Goal: Task Accomplishment & Management: Complete application form

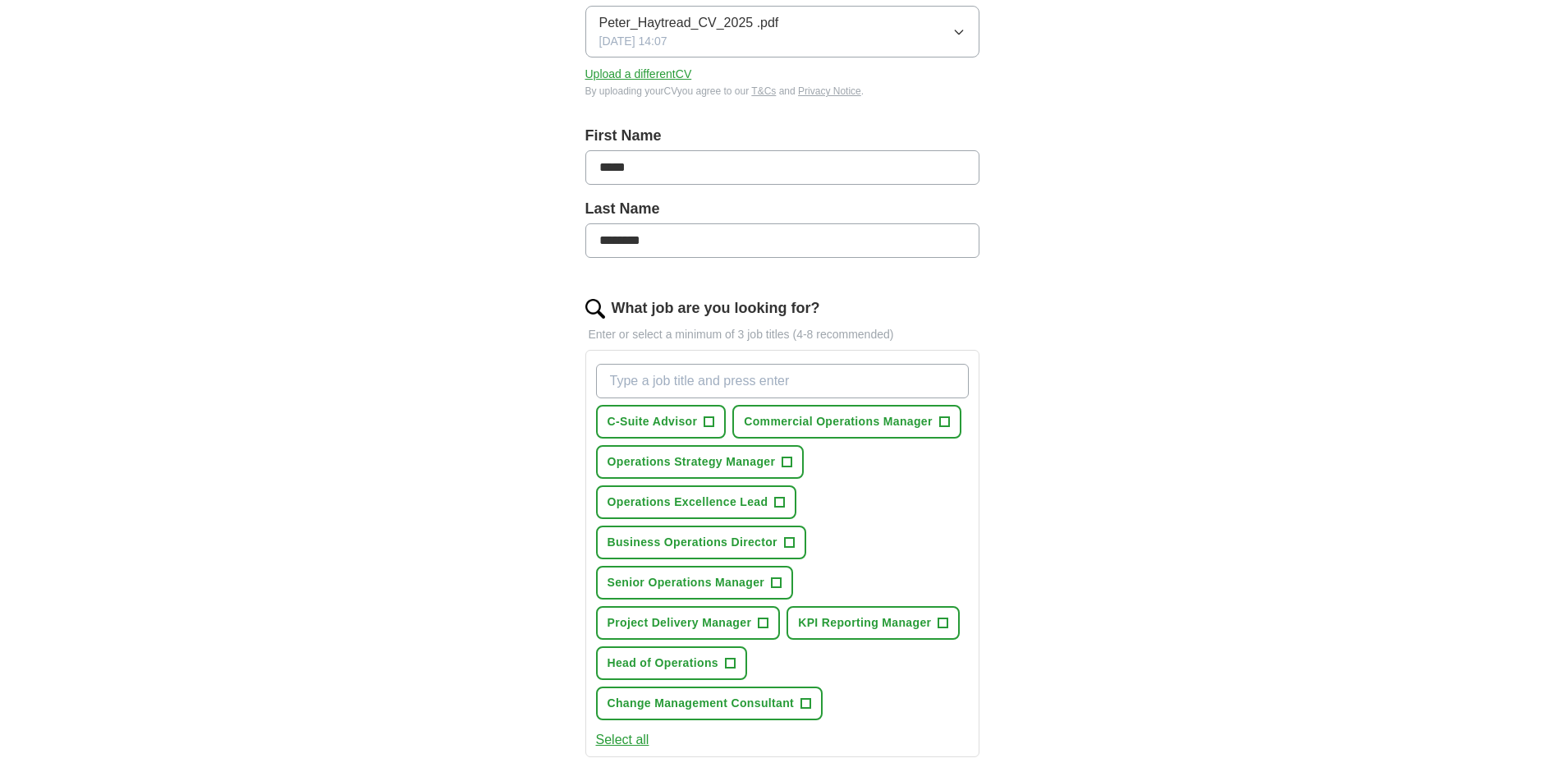
scroll to position [272, 0]
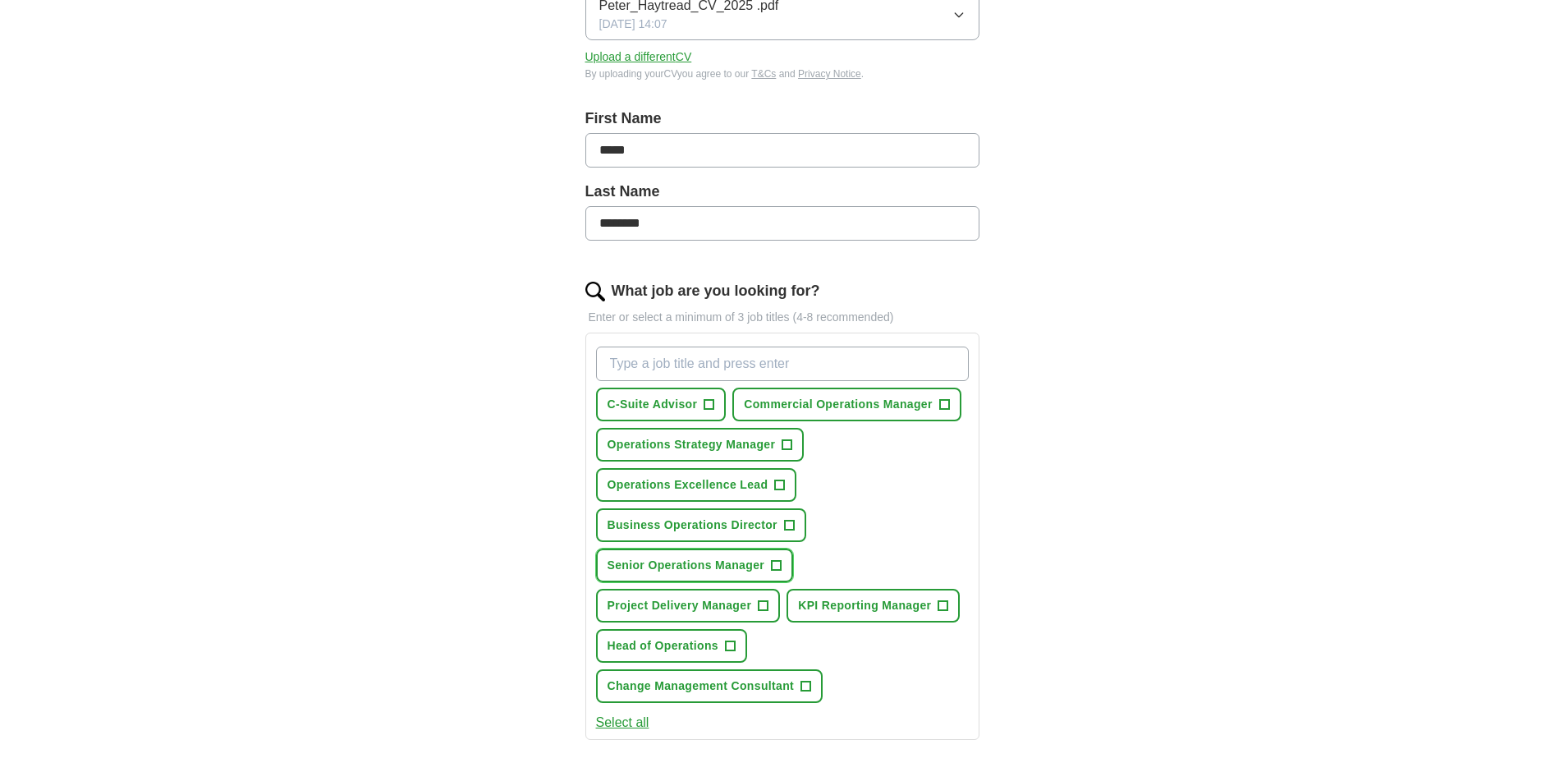
click at [776, 568] on span "+" at bounding box center [777, 565] width 10 height 13
click at [787, 526] on span "+" at bounding box center [789, 525] width 10 height 13
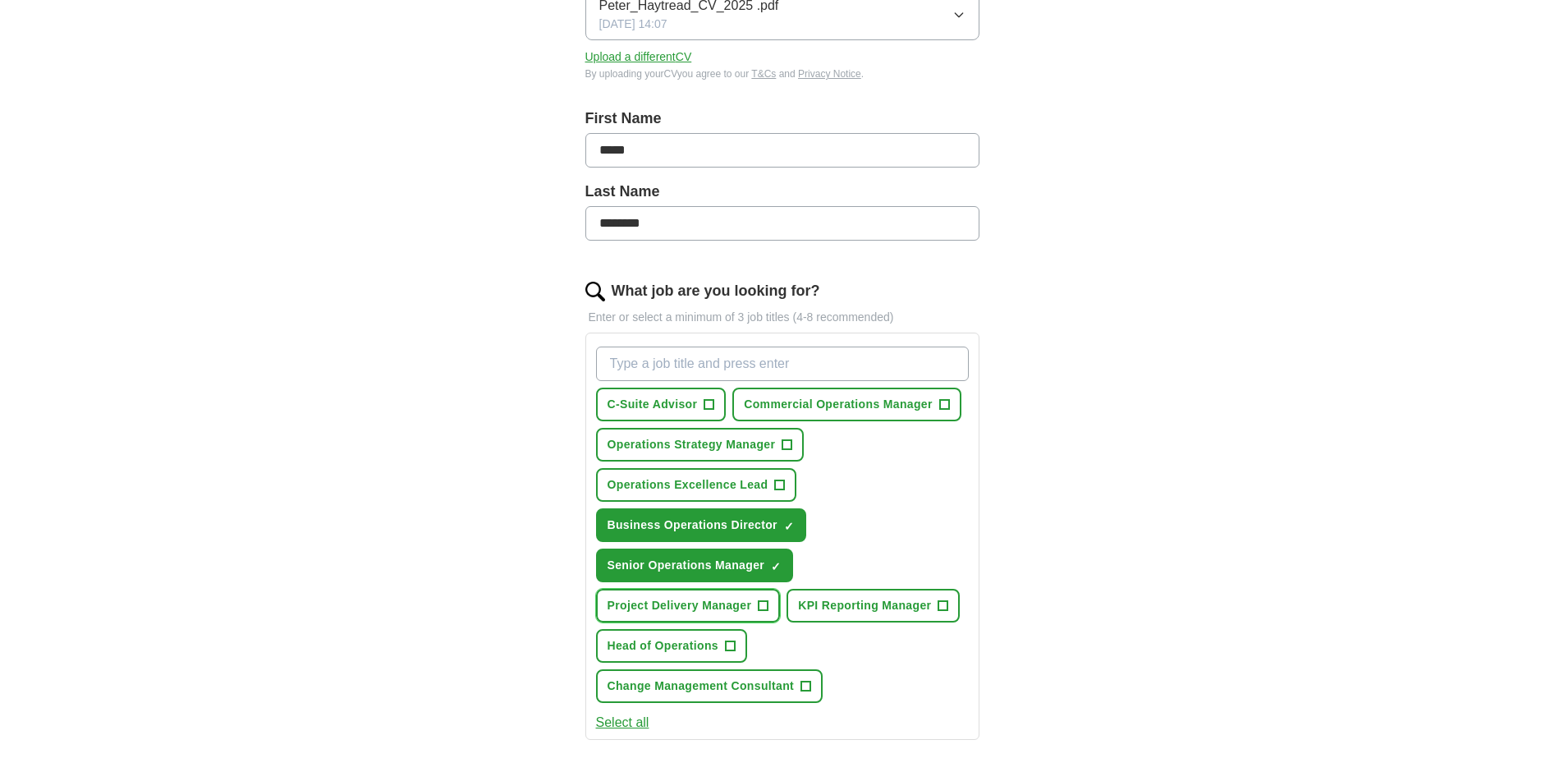
click at [768, 606] on span "+" at bounding box center [764, 605] width 10 height 13
click at [733, 642] on span "+" at bounding box center [730, 645] width 10 height 13
click at [710, 358] on input "What job are you looking for?" at bounding box center [782, 363] width 373 height 34
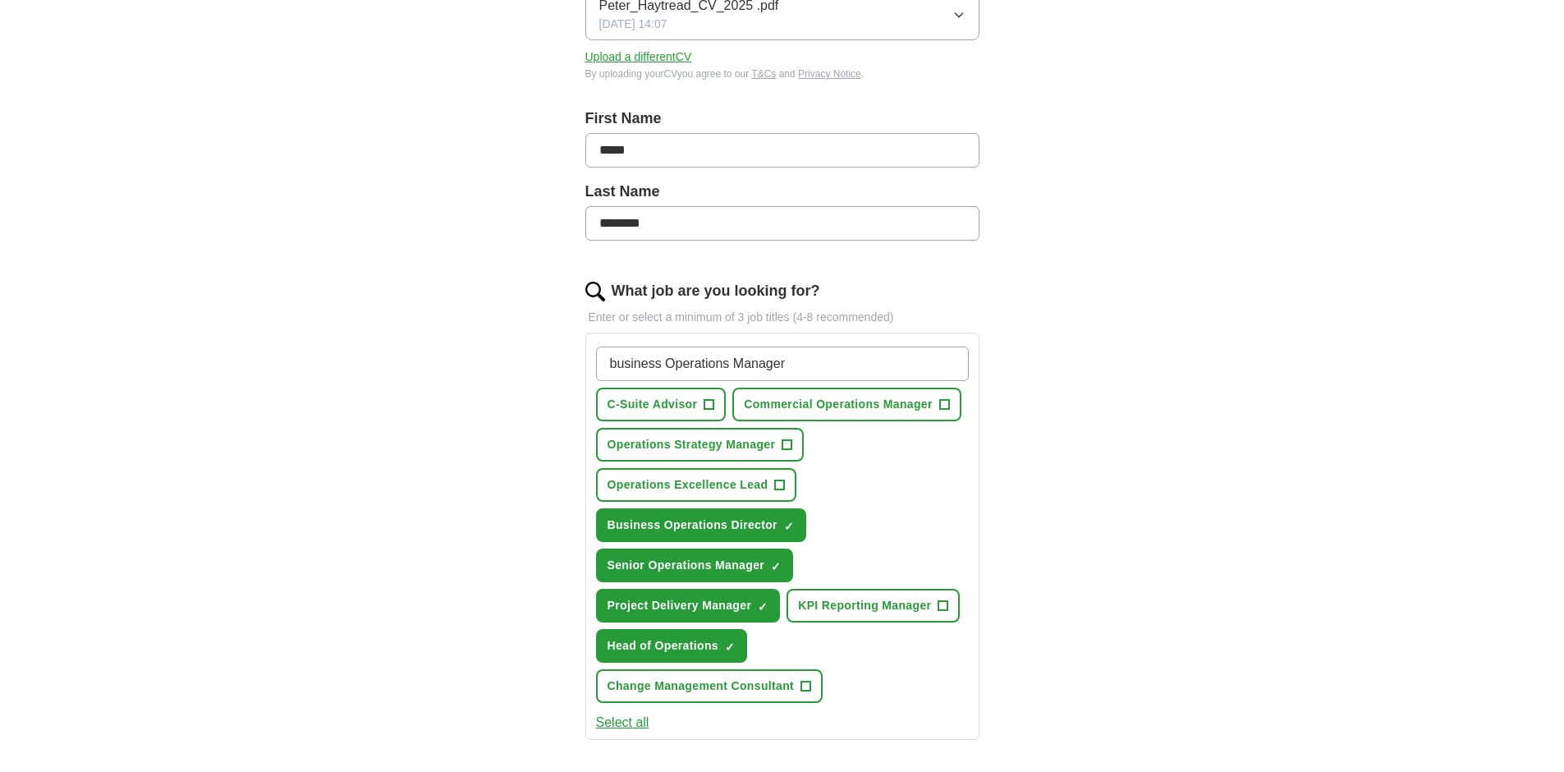
click at [616, 368] on input "business Operations Manager" at bounding box center [782, 363] width 373 height 34
type input "Business Operations Manager"
click at [786, 369] on input "Business Operations Manager" at bounding box center [782, 363] width 373 height 34
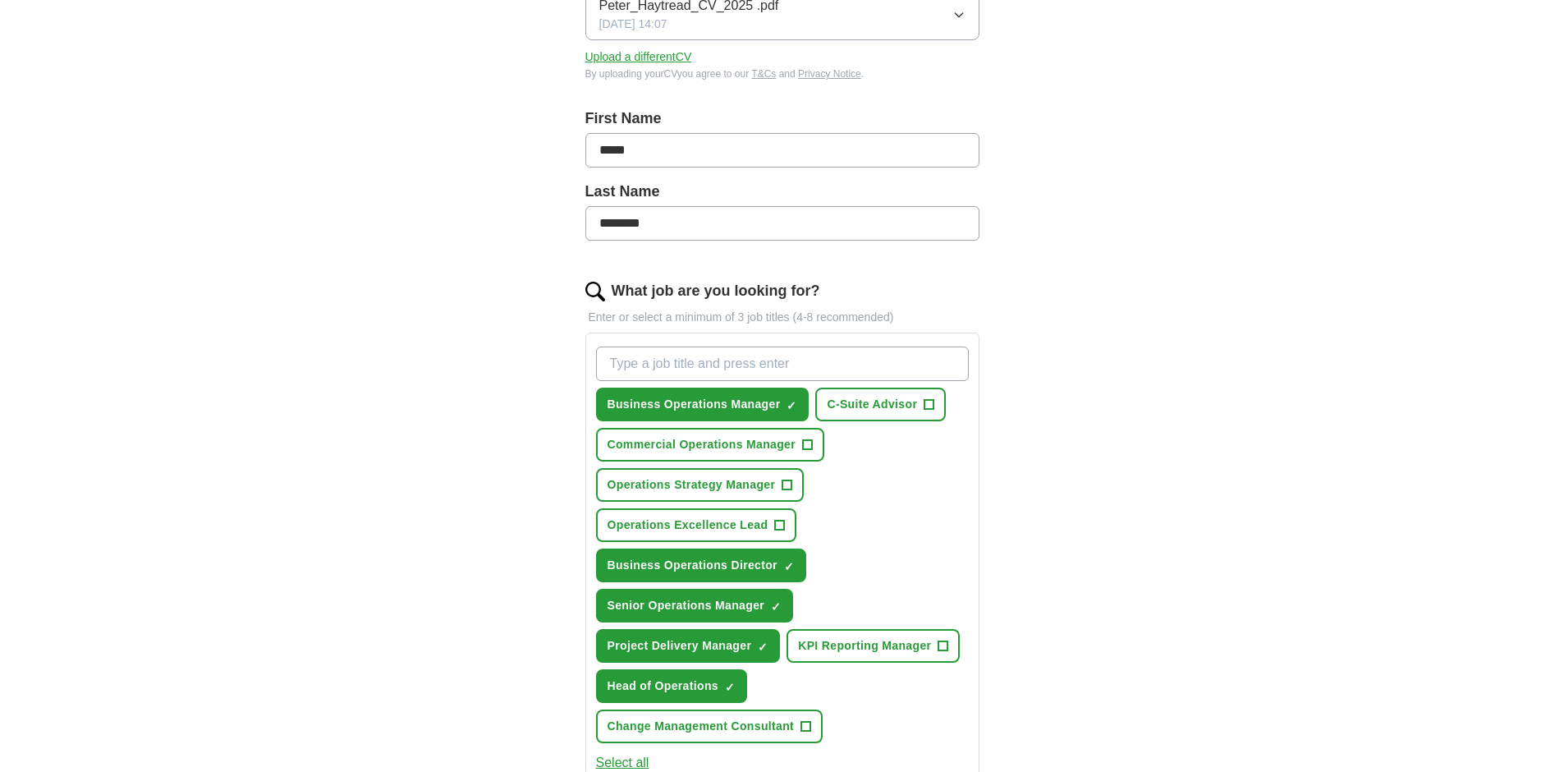
click at [749, 363] on input "What job are you looking for?" at bounding box center [782, 363] width 373 height 34
type input "Head of Business Operations"
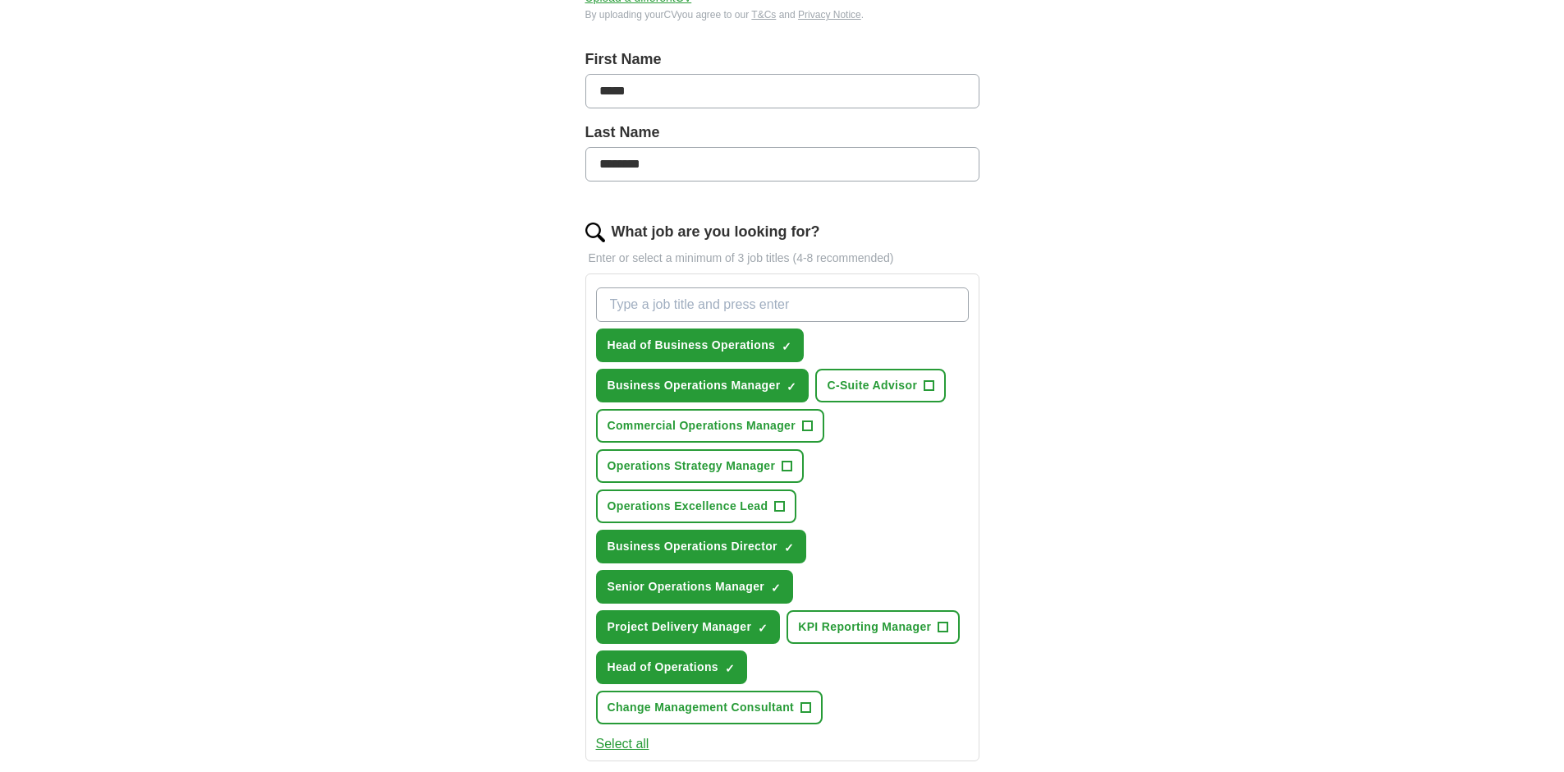
scroll to position [356, 0]
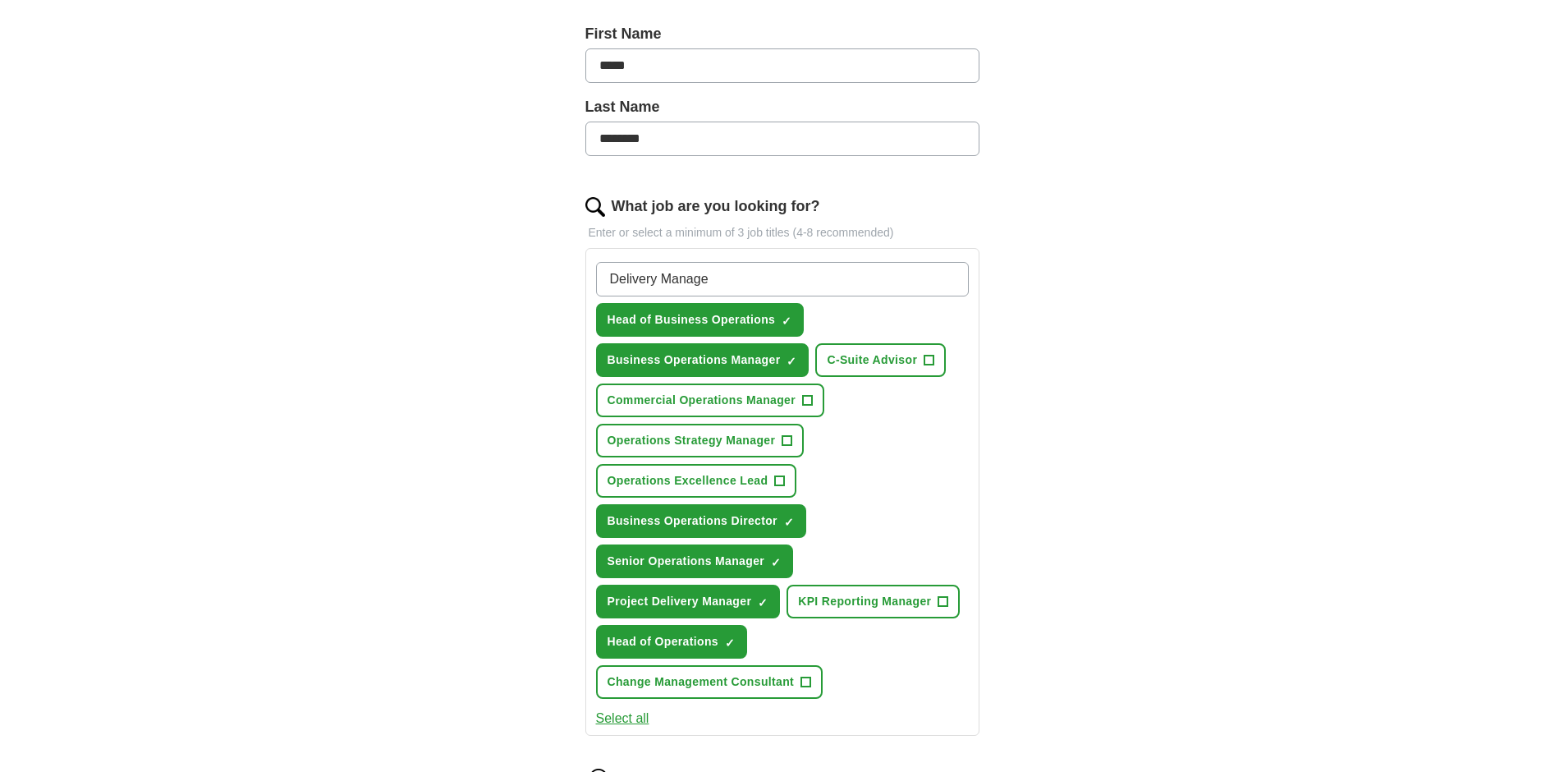
type input "Delivery Manager"
type input "Chief of Staff"
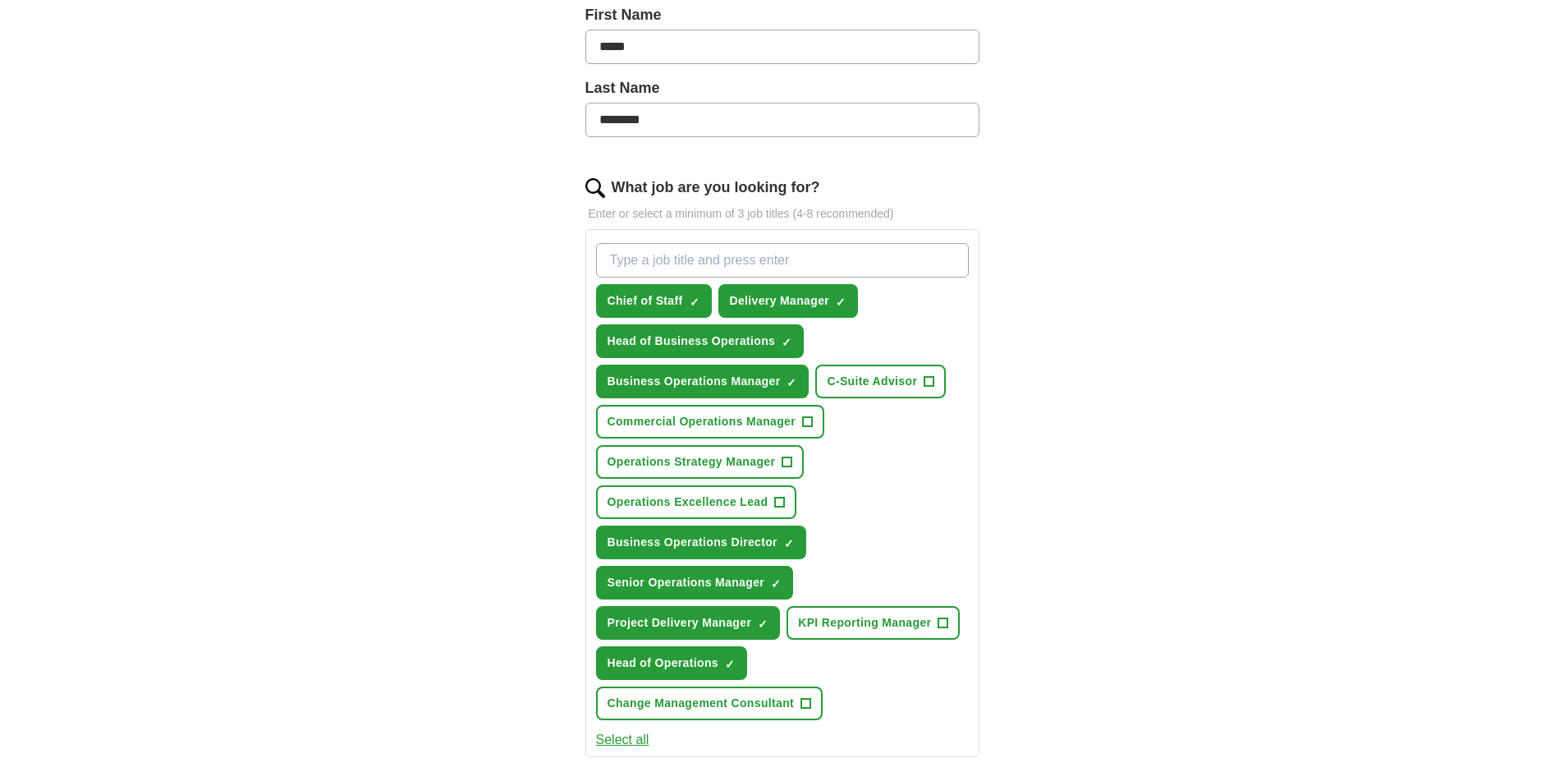
scroll to position [555, 0]
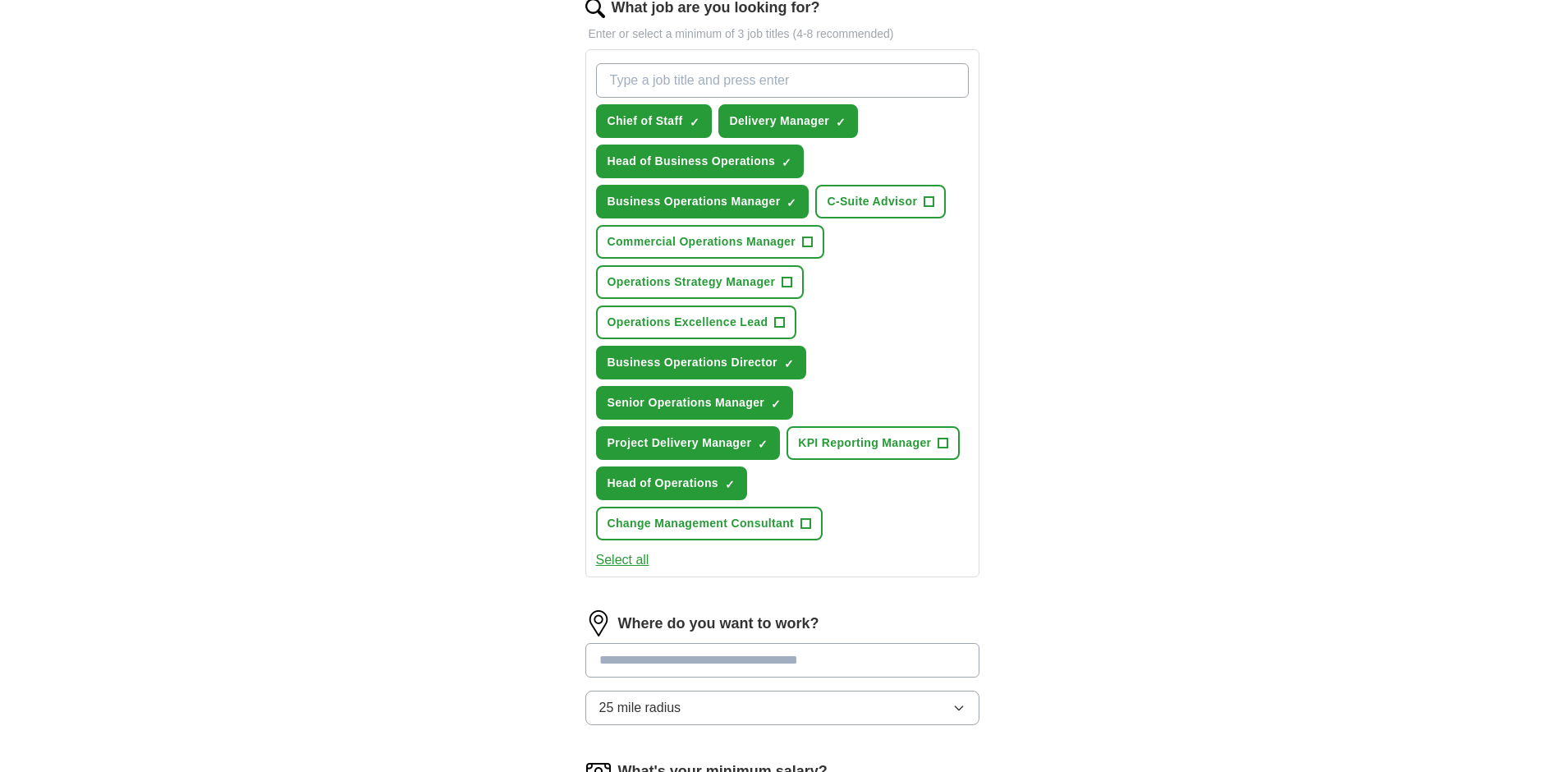
click at [693, 674] on input "text" at bounding box center [782, 660] width 394 height 34
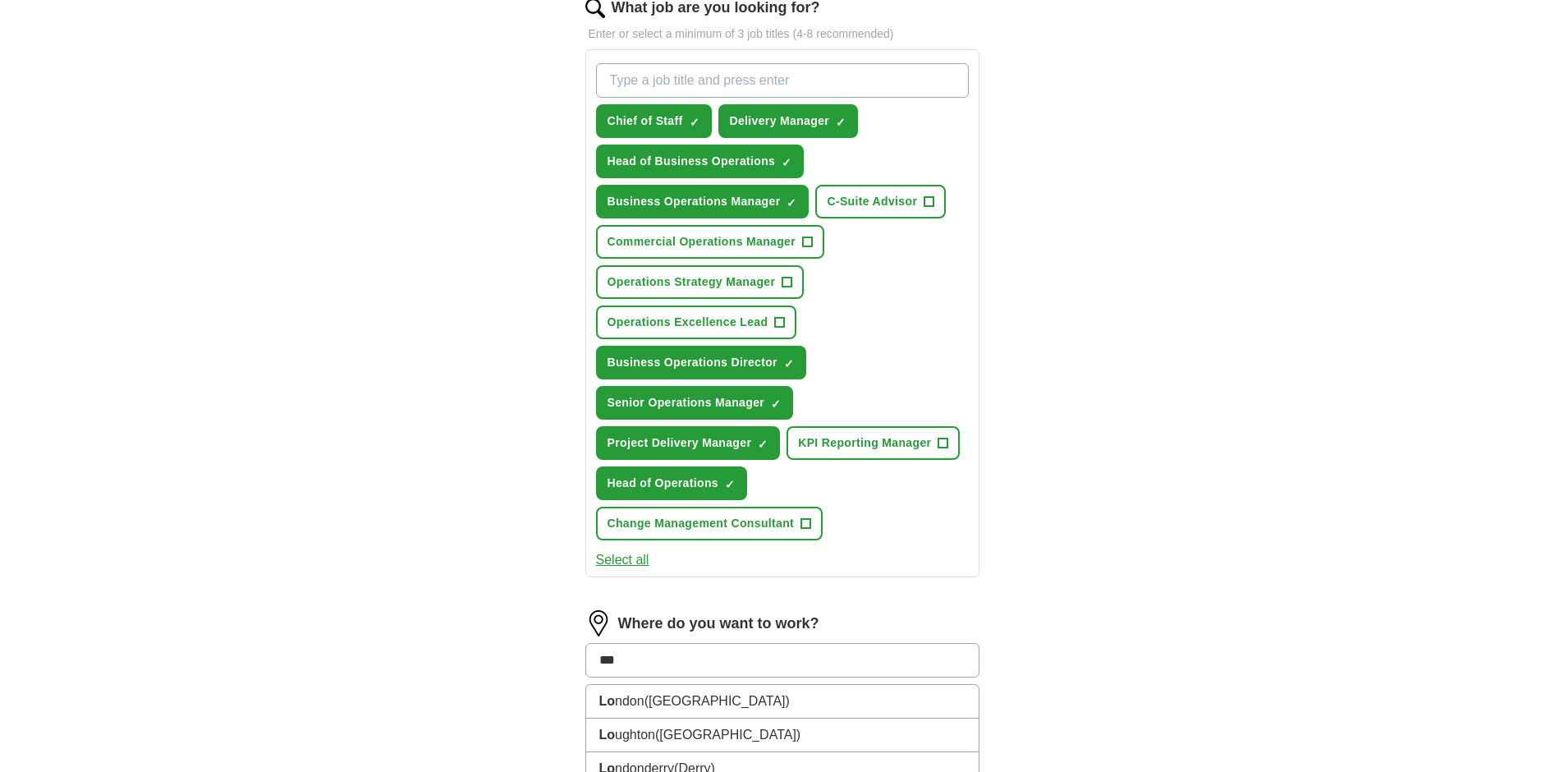
type input "****"
click at [694, 703] on li "Lond on ([GEOGRAPHIC_DATA])" at bounding box center [782, 702] width 392 height 34
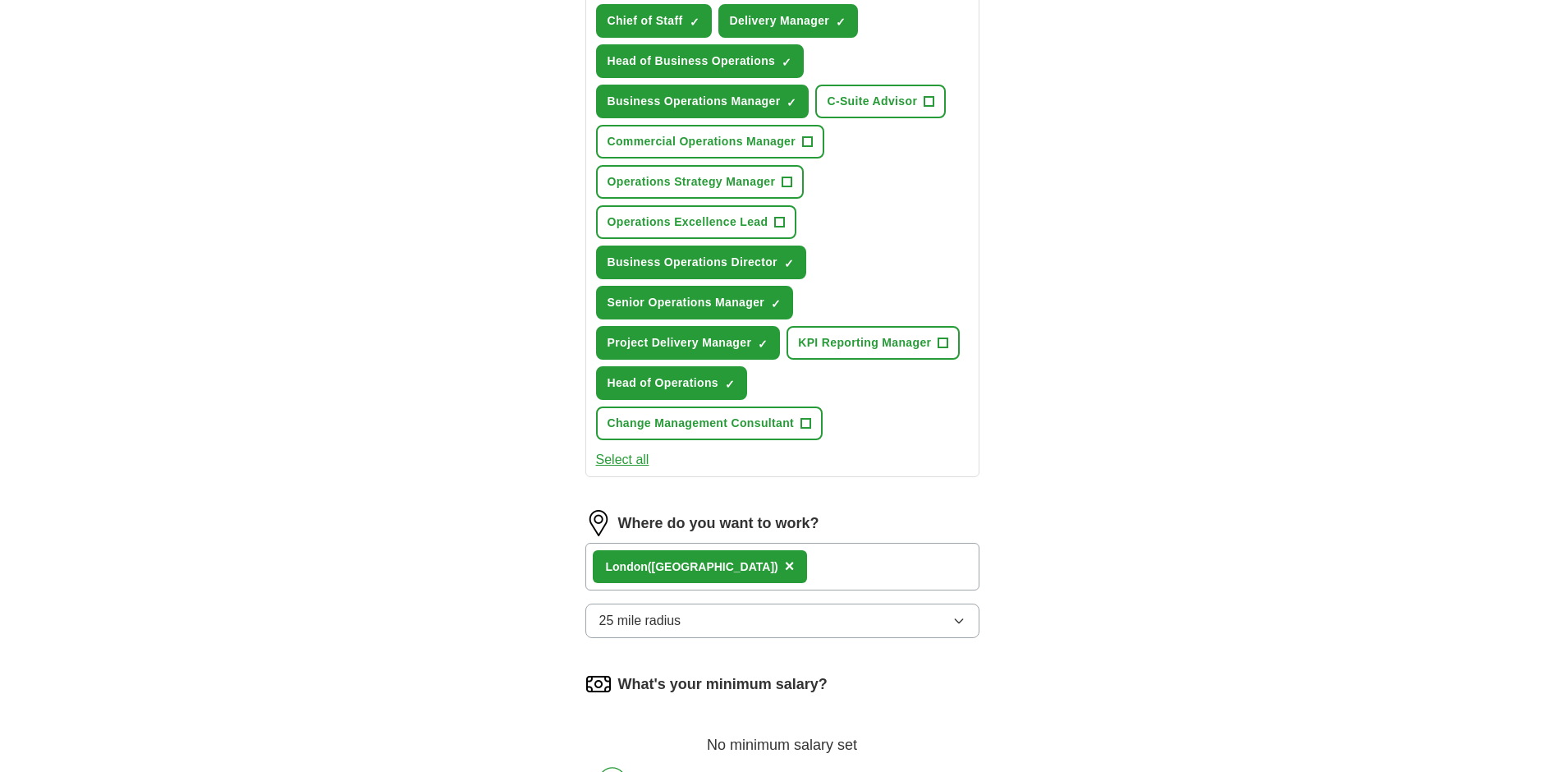
scroll to position [781, 0]
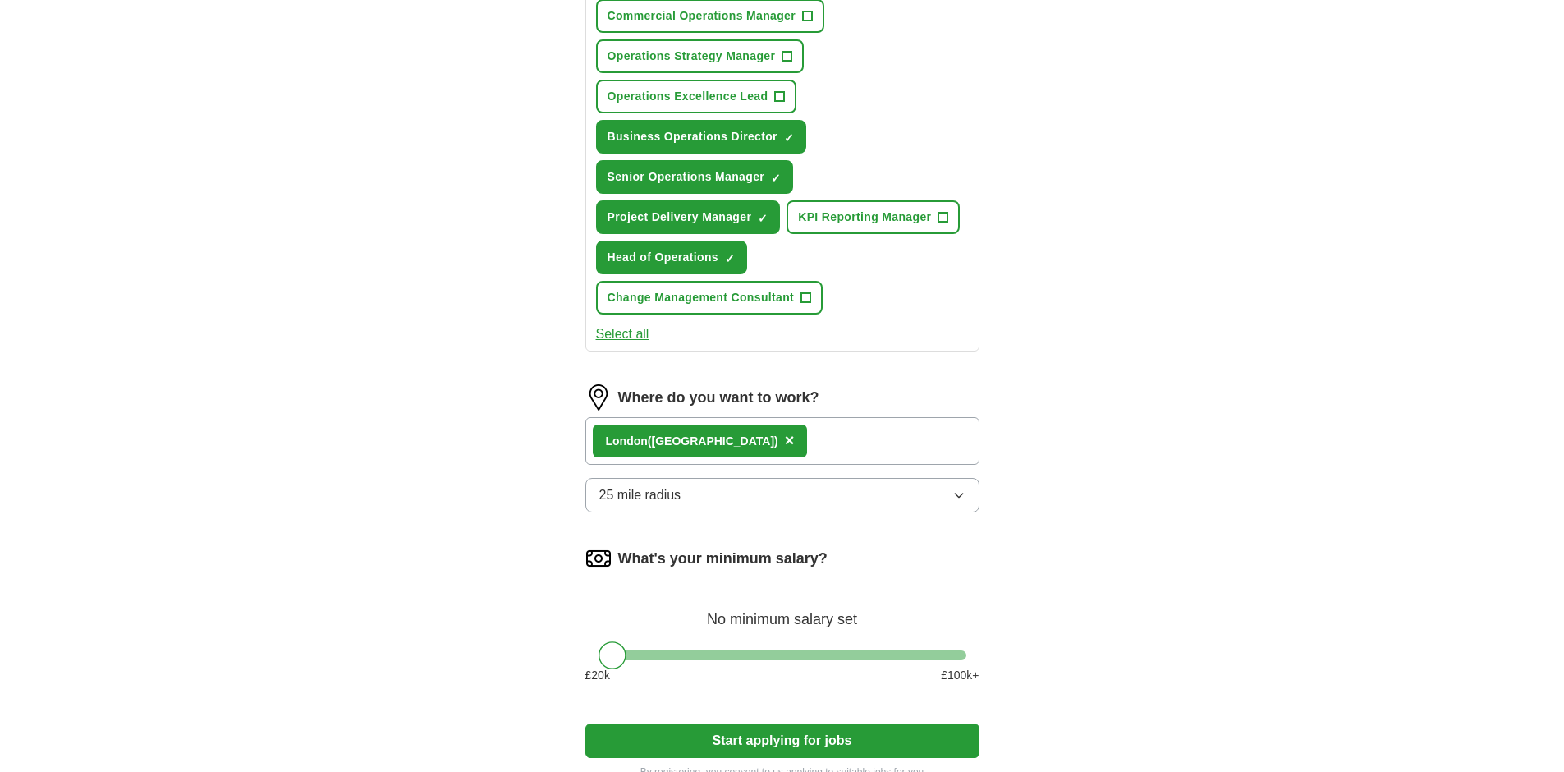
click at [750, 443] on div "Lond on ([GEOGRAPHIC_DATA]) ×" at bounding box center [782, 441] width 394 height 48
click at [746, 444] on div "Lond on ([GEOGRAPHIC_DATA]) ×" at bounding box center [782, 441] width 394 height 48
click at [739, 439] on div "Lond on ([GEOGRAPHIC_DATA]) ×" at bounding box center [782, 441] width 394 height 48
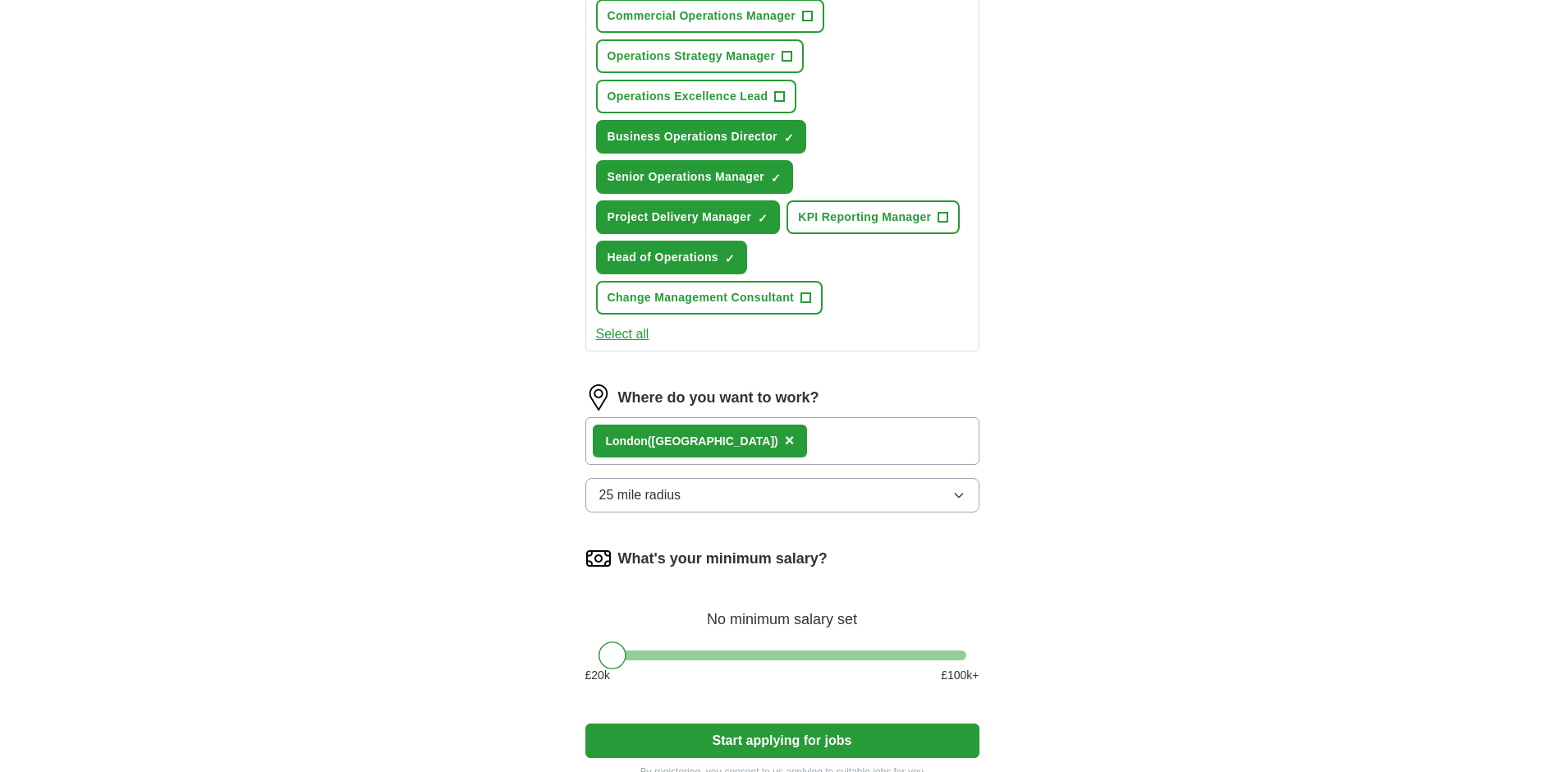
click at [746, 441] on div "Lond on ([GEOGRAPHIC_DATA]) ×" at bounding box center [782, 441] width 394 height 48
click at [735, 496] on button "25 mile radius" at bounding box center [782, 495] width 394 height 34
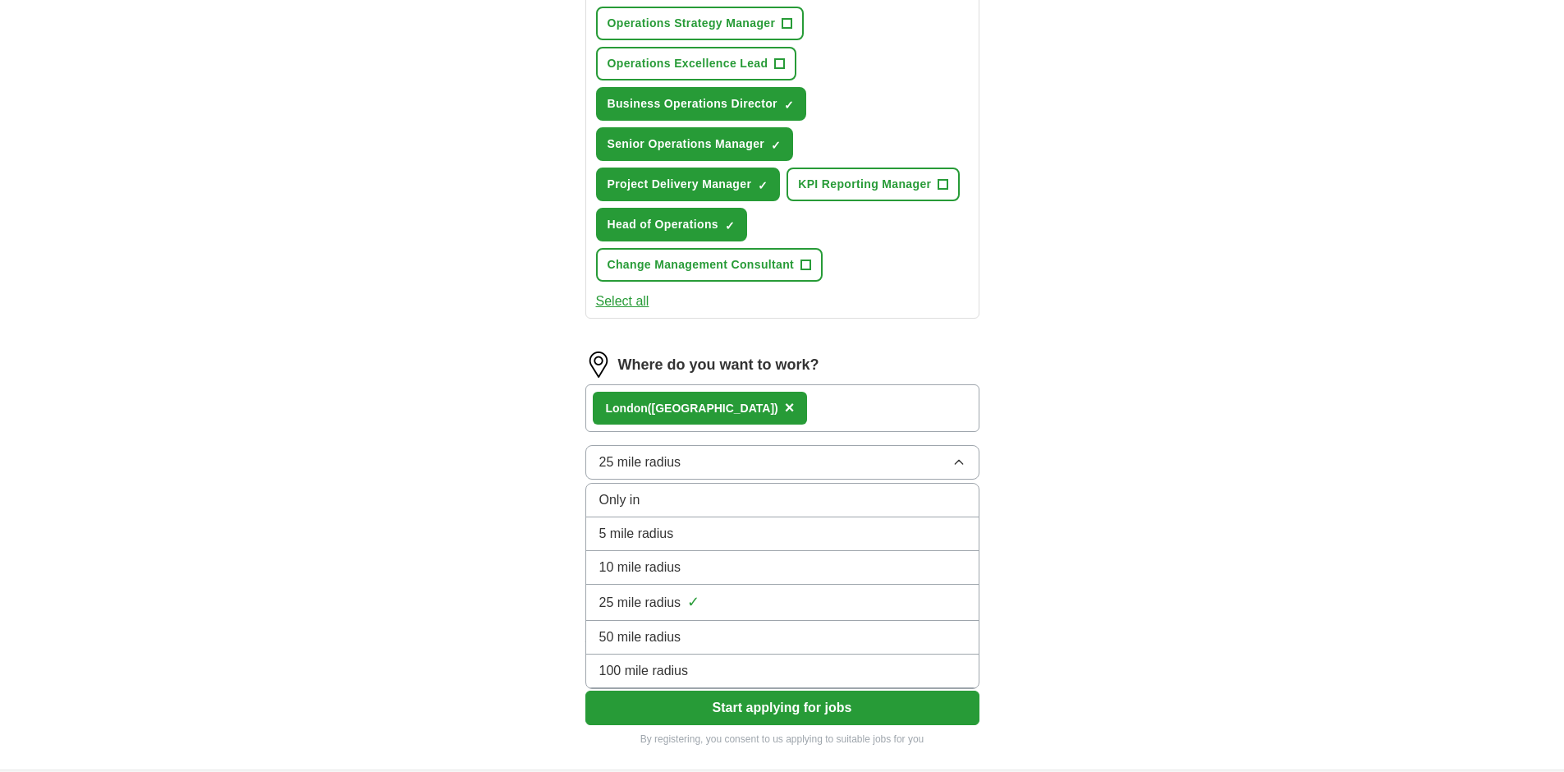
scroll to position [824, 0]
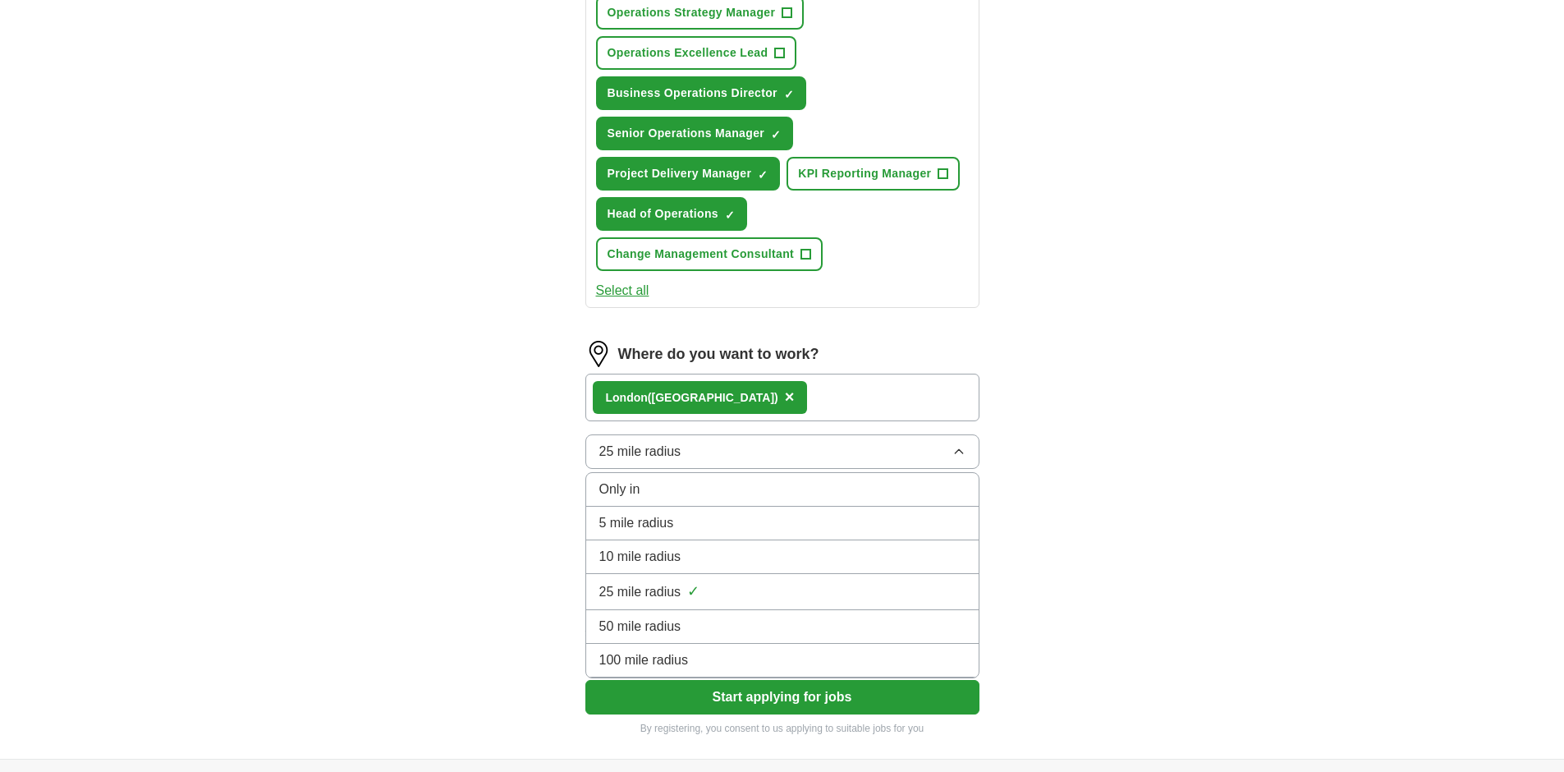
click at [726, 659] on div "100 mile radius" at bounding box center [782, 660] width 366 height 20
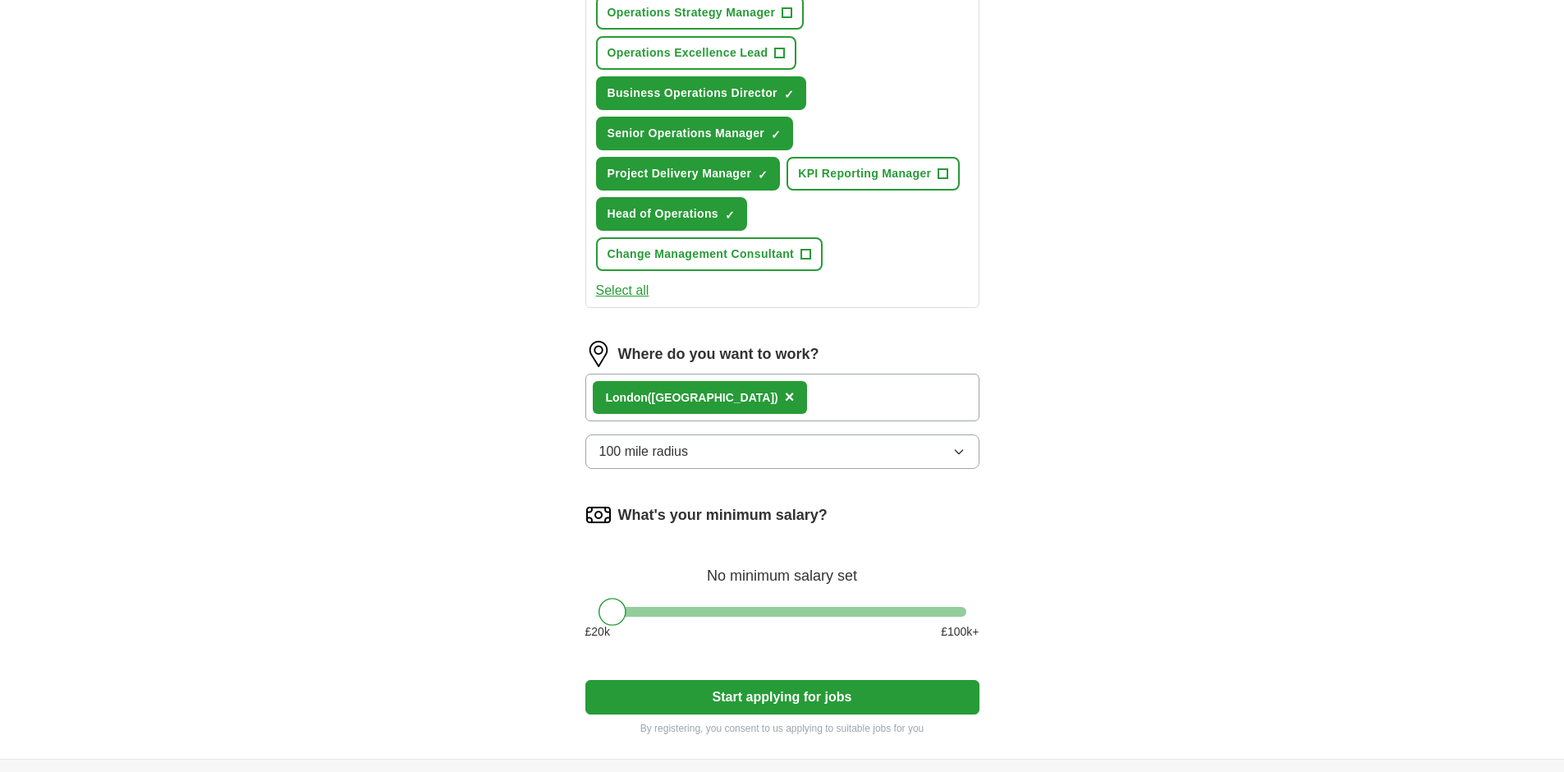
click at [730, 392] on div "Lond on ([GEOGRAPHIC_DATA]) ×" at bounding box center [782, 398] width 394 height 48
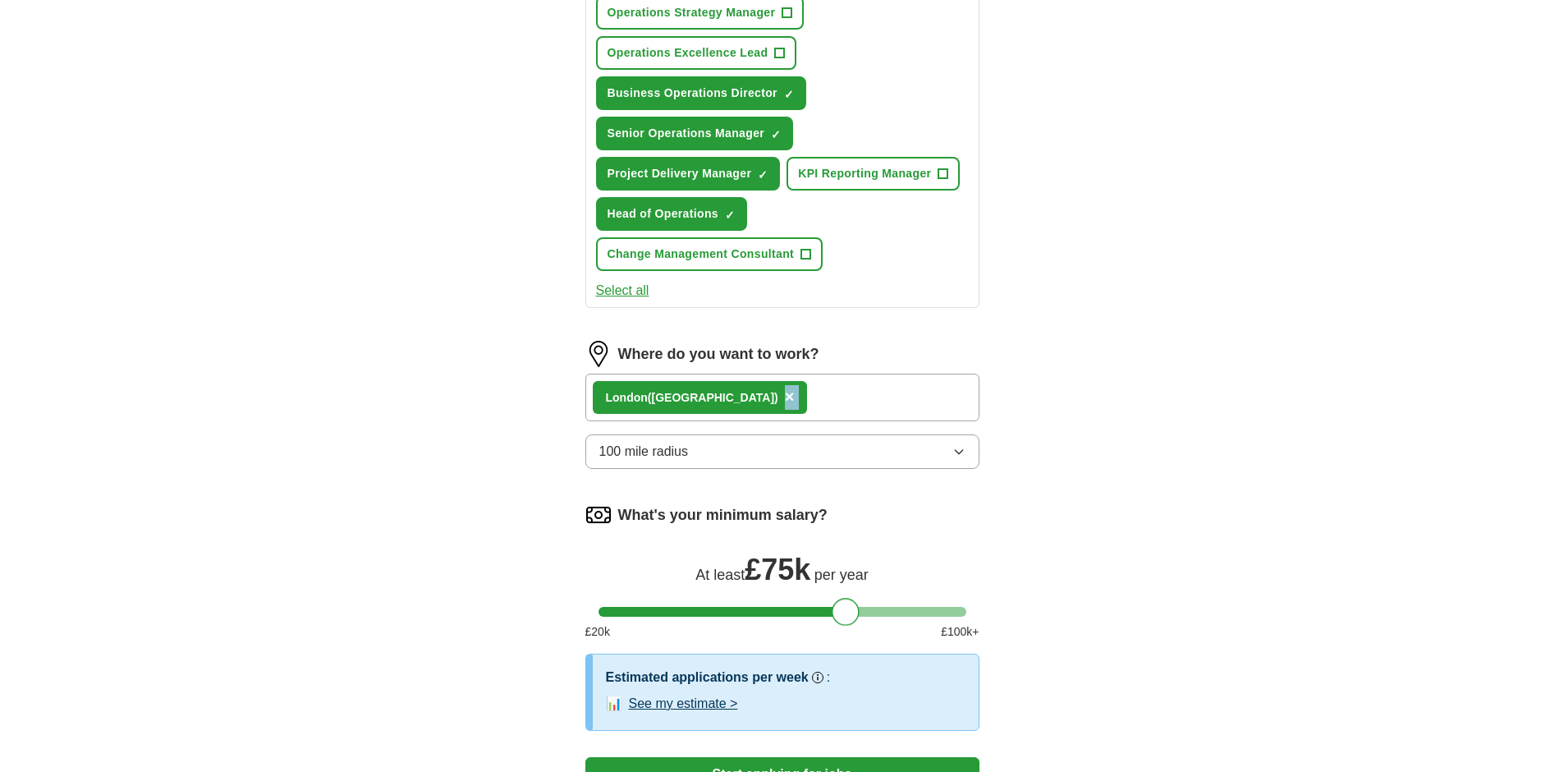
drag, startPoint x: 616, startPoint y: 616, endPoint x: 849, endPoint y: 631, distance: 233.7
click at [849, 631] on form "Select a CV Peter_Haytread_CV_2025 .pdf [DATE] 14:07 Upload a different CV By u…" at bounding box center [782, 106] width 394 height 1413
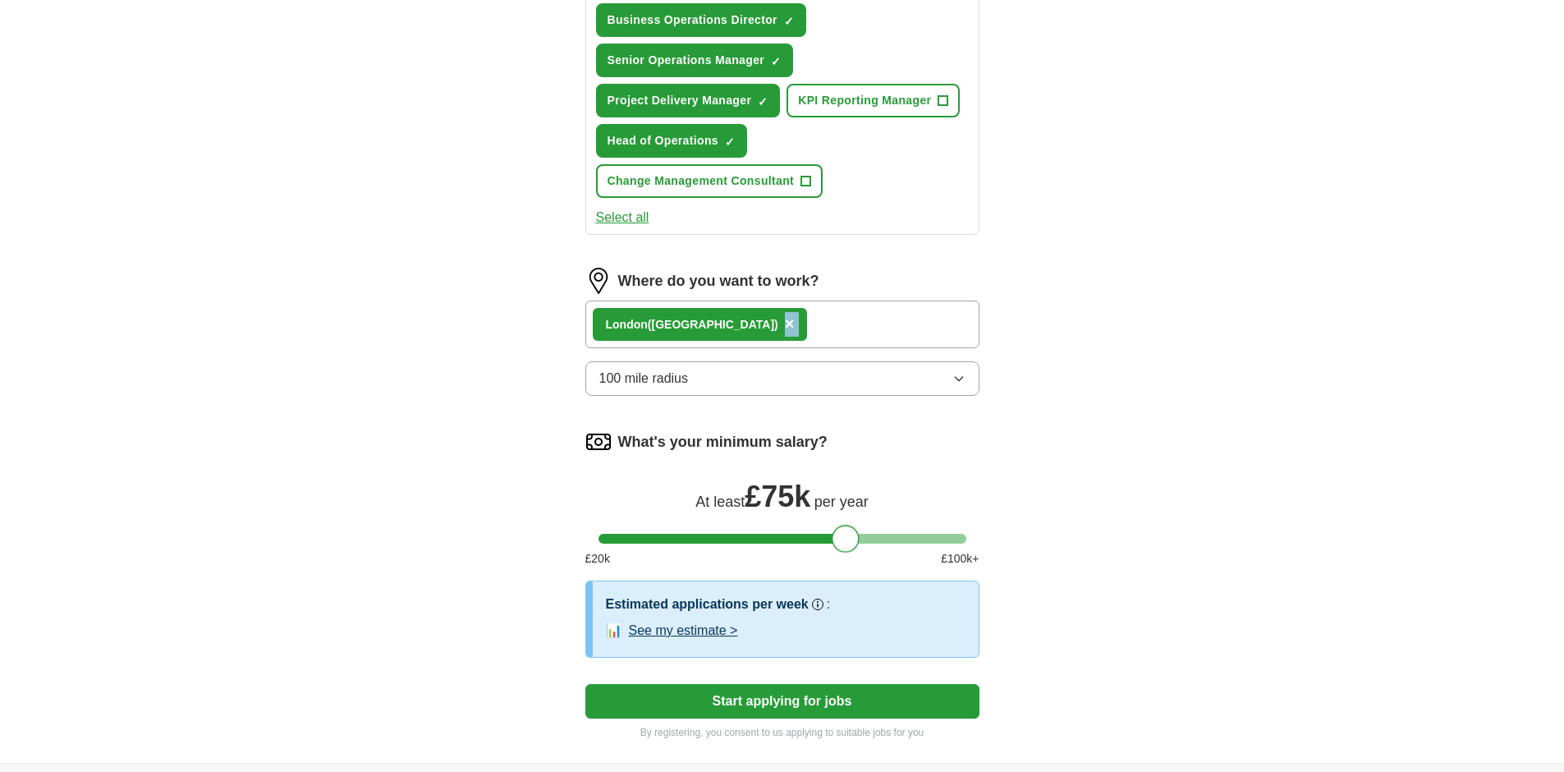
scroll to position [898, 0]
click at [647, 630] on button "See my estimate >" at bounding box center [683, 630] width 109 height 20
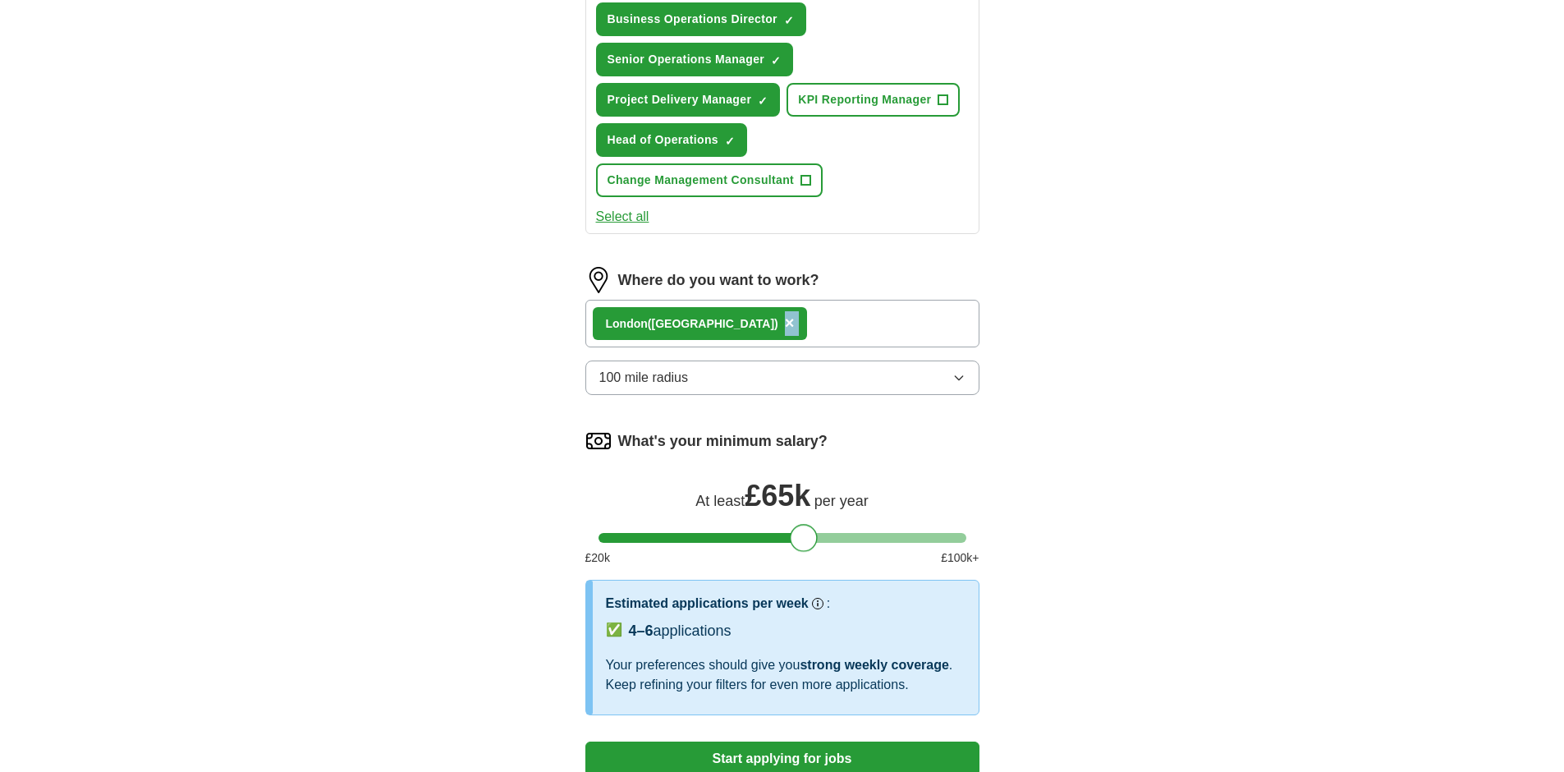
drag, startPoint x: 846, startPoint y: 534, endPoint x: 805, endPoint y: 538, distance: 41.2
click at [805, 538] on div at bounding box center [804, 538] width 28 height 28
drag, startPoint x: 811, startPoint y: 537, endPoint x: 855, endPoint y: 539, distance: 44.4
click at [855, 539] on div at bounding box center [846, 538] width 28 height 28
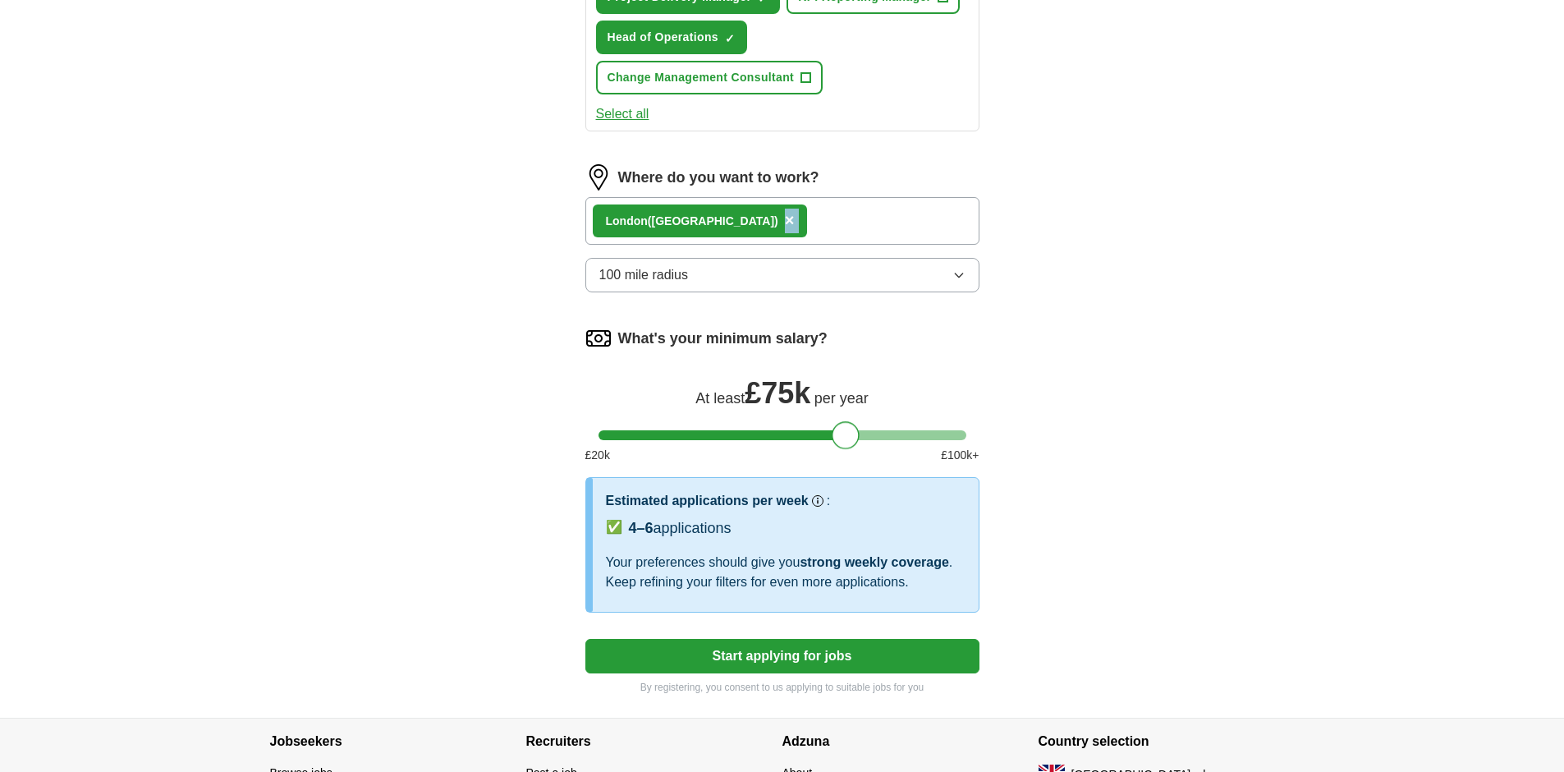
scroll to position [1114, 0]
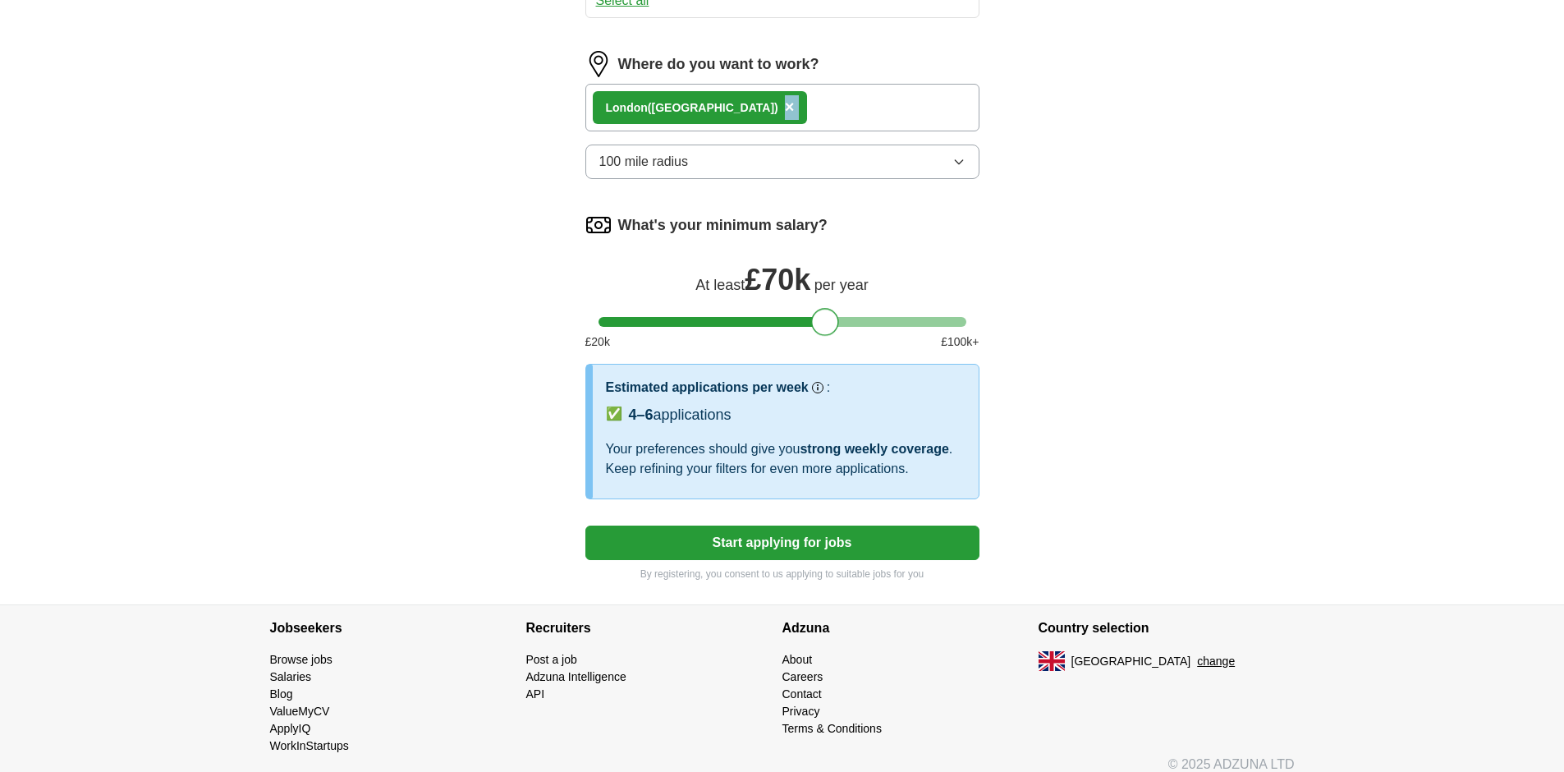
drag, startPoint x: 849, startPoint y: 320, endPoint x: 829, endPoint y: 322, distance: 19.8
click at [829, 322] on div at bounding box center [825, 322] width 28 height 28
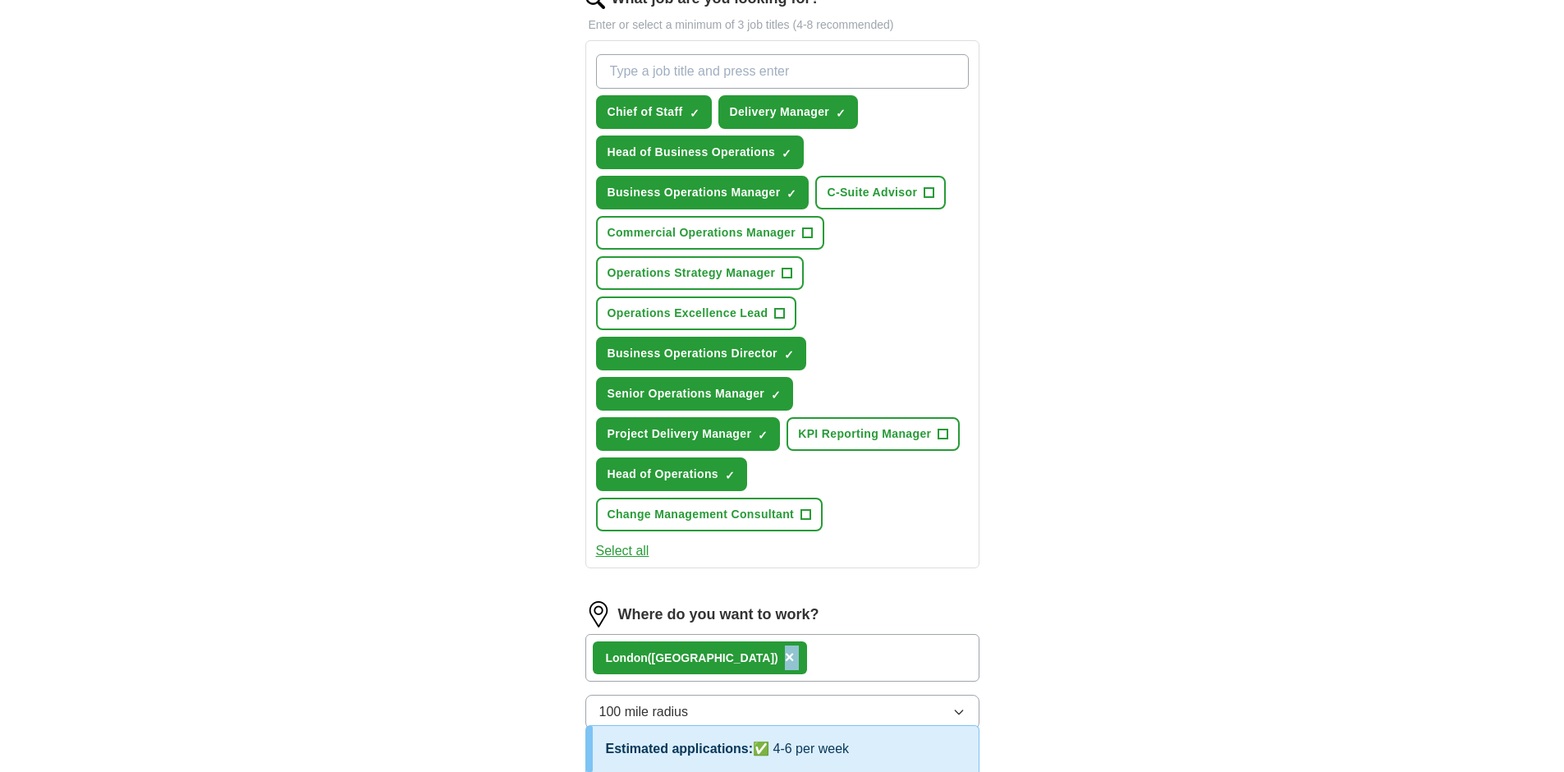
scroll to position [556, 0]
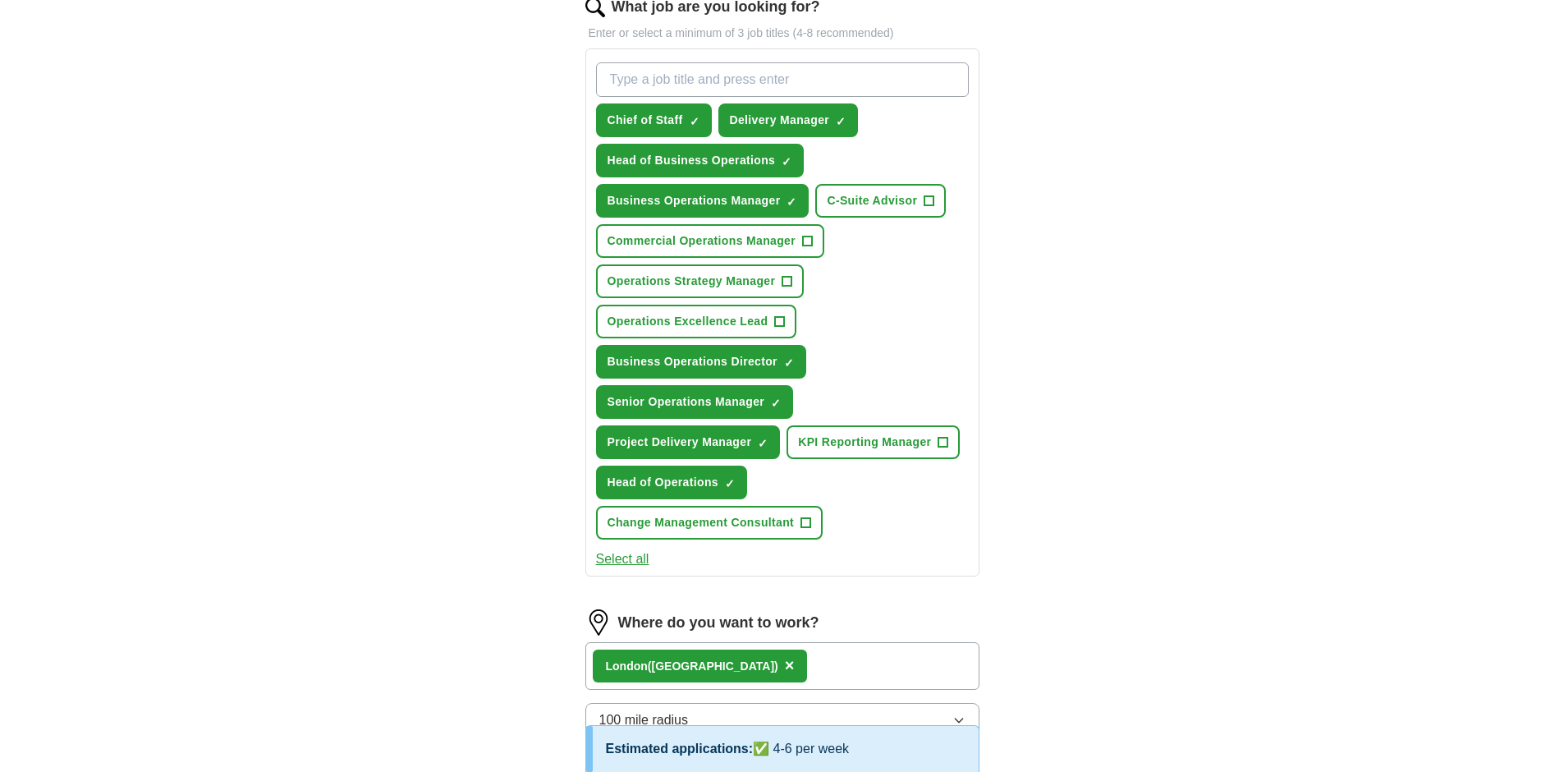
click at [691, 82] on input "What job are you looking for?" at bounding box center [782, 79] width 373 height 34
type input "Senior Business Operations Manager"
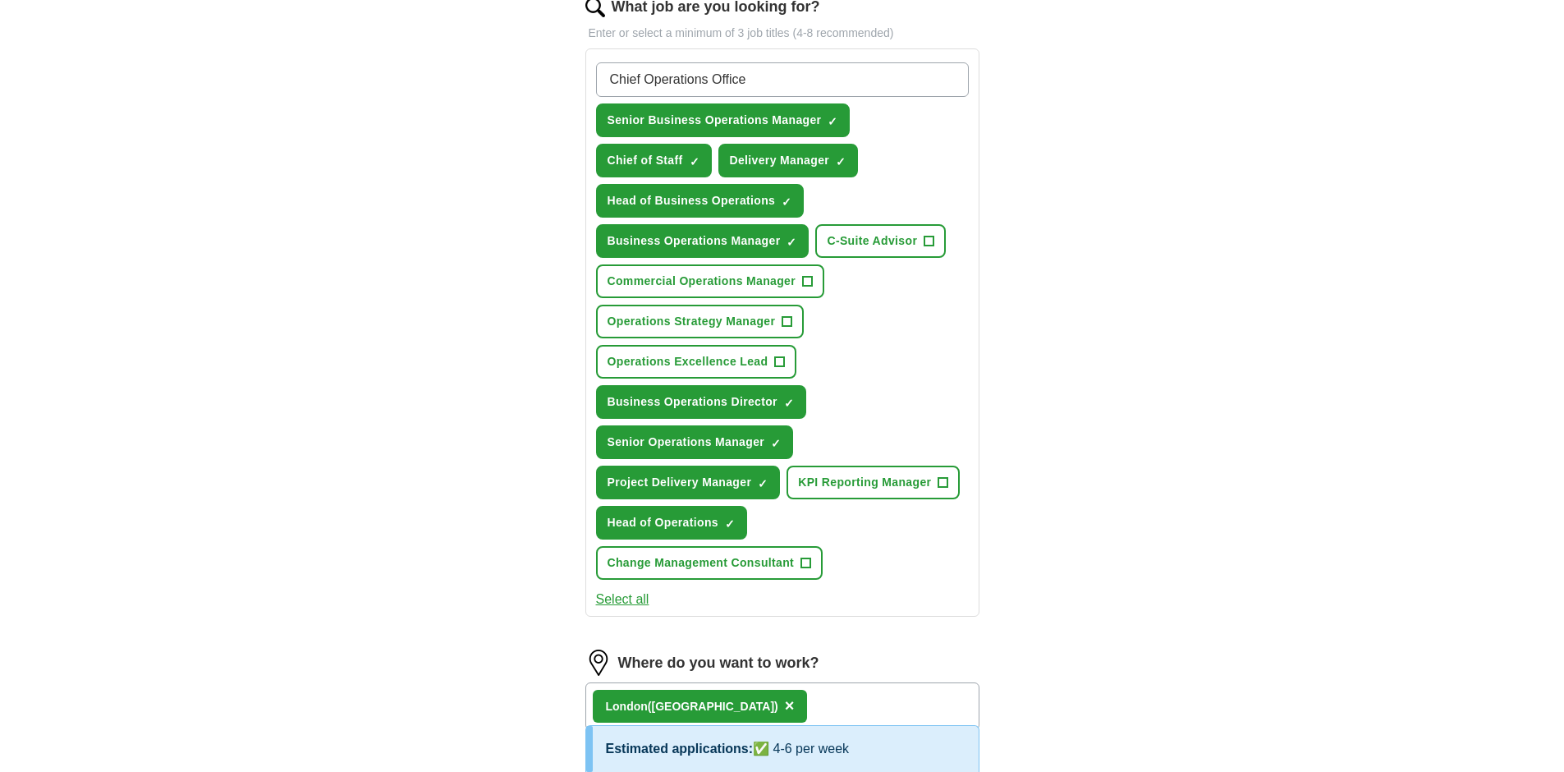
type input "Chief Operations Officer"
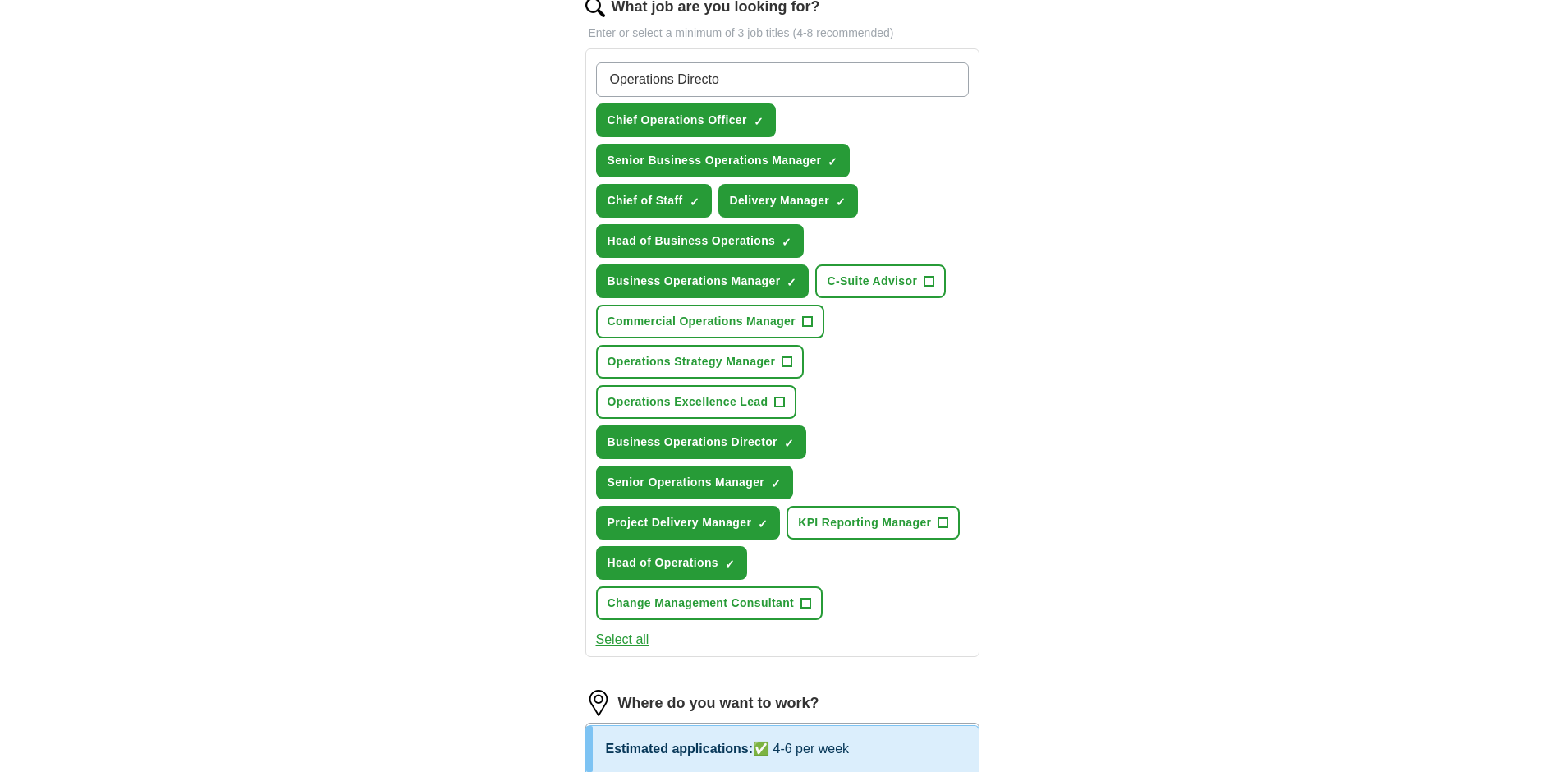
type input "Operations Director"
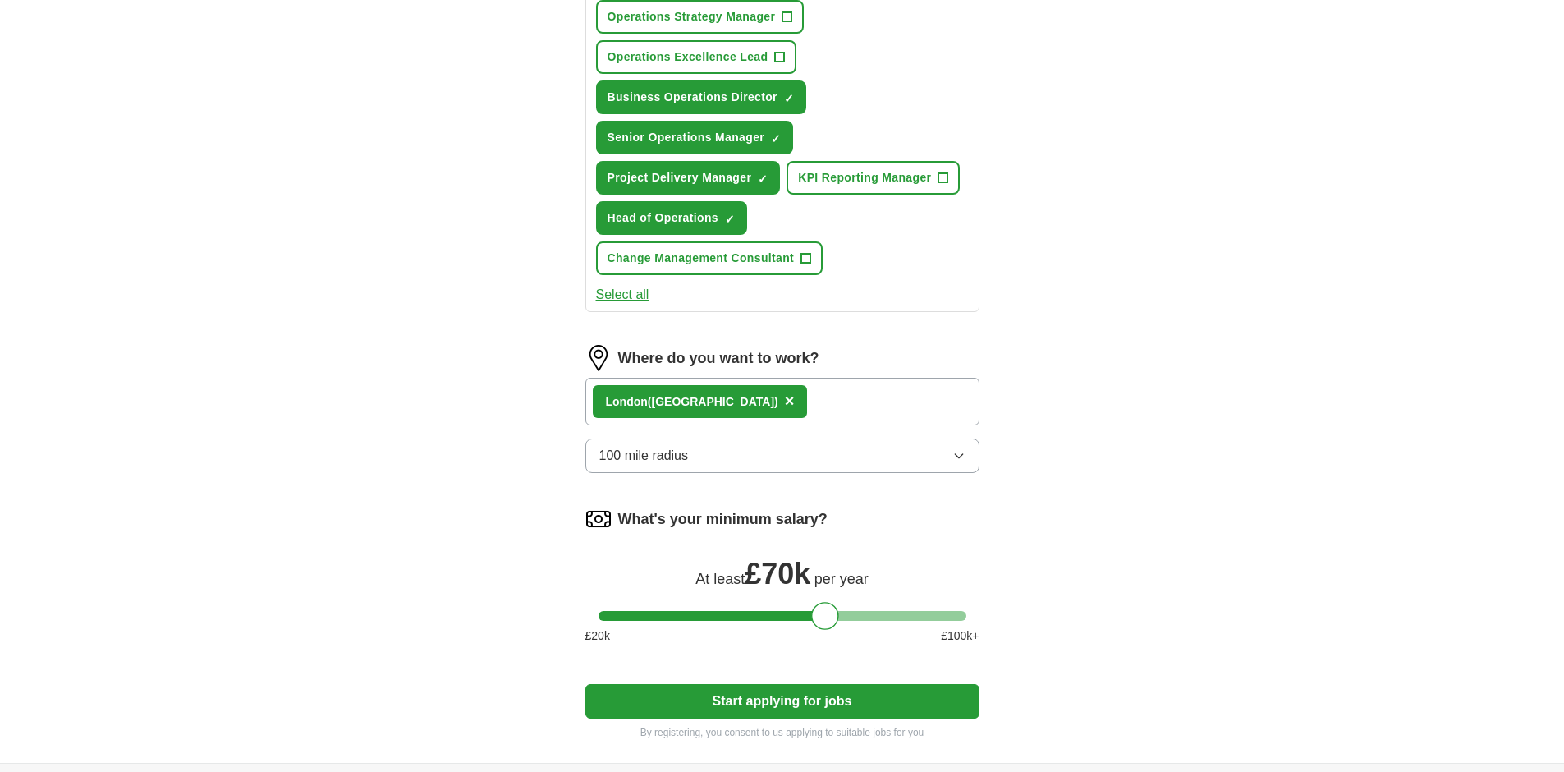
scroll to position [1016, 0]
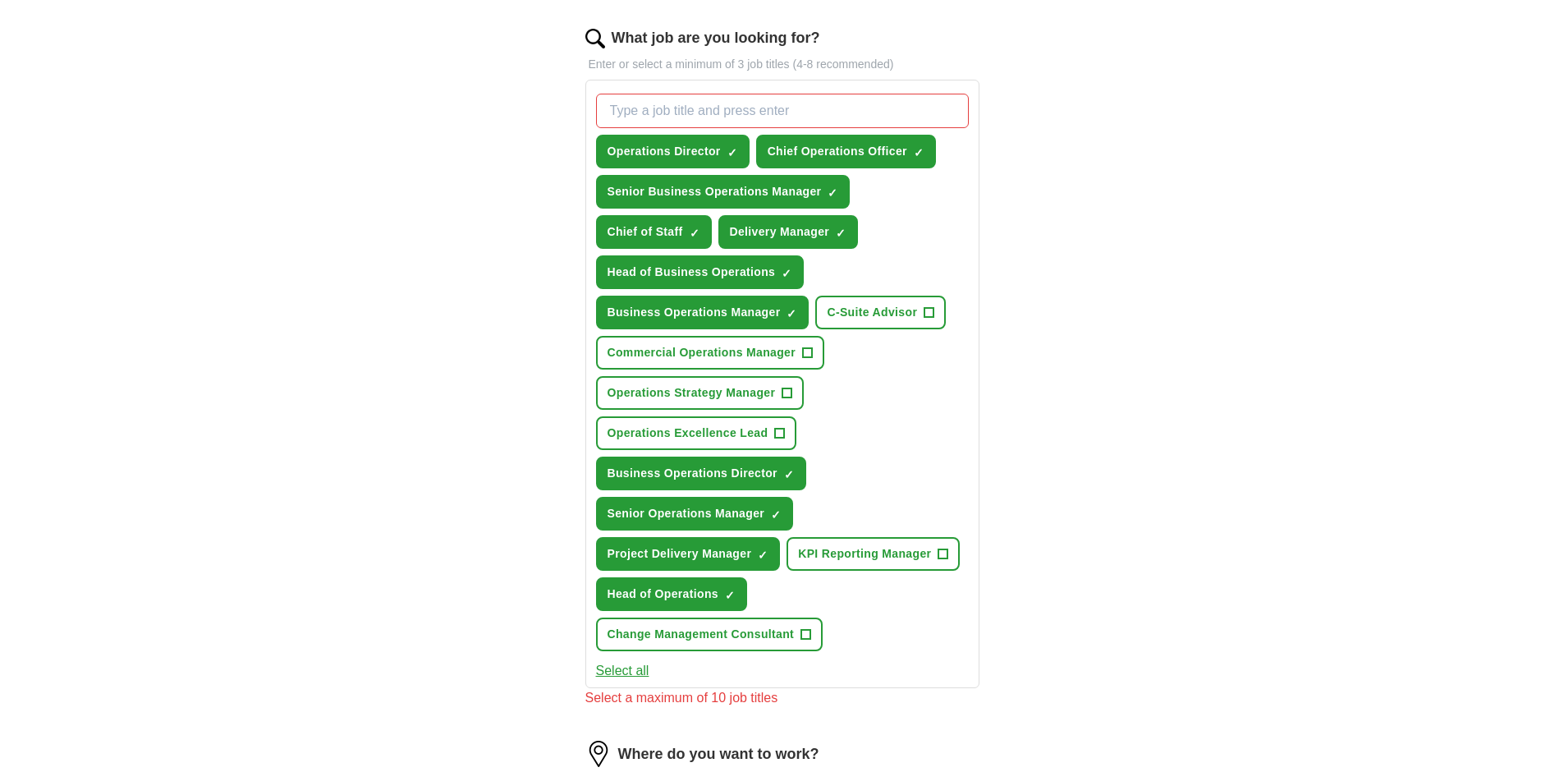
scroll to position [524, 0]
click at [0, 0] on span "×" at bounding box center [0, 0] width 0 height 0
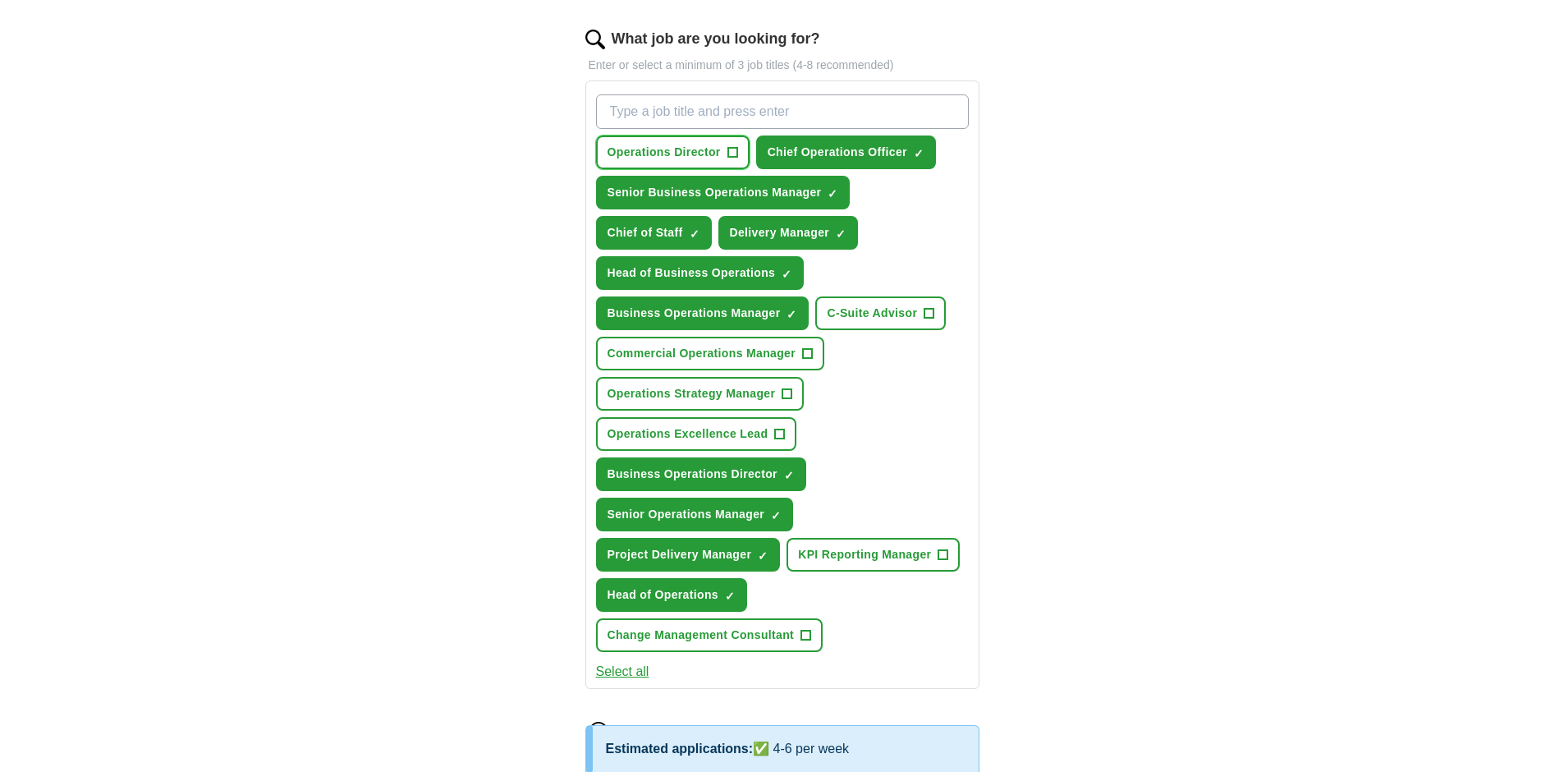
click at [731, 152] on span "+" at bounding box center [732, 152] width 10 height 13
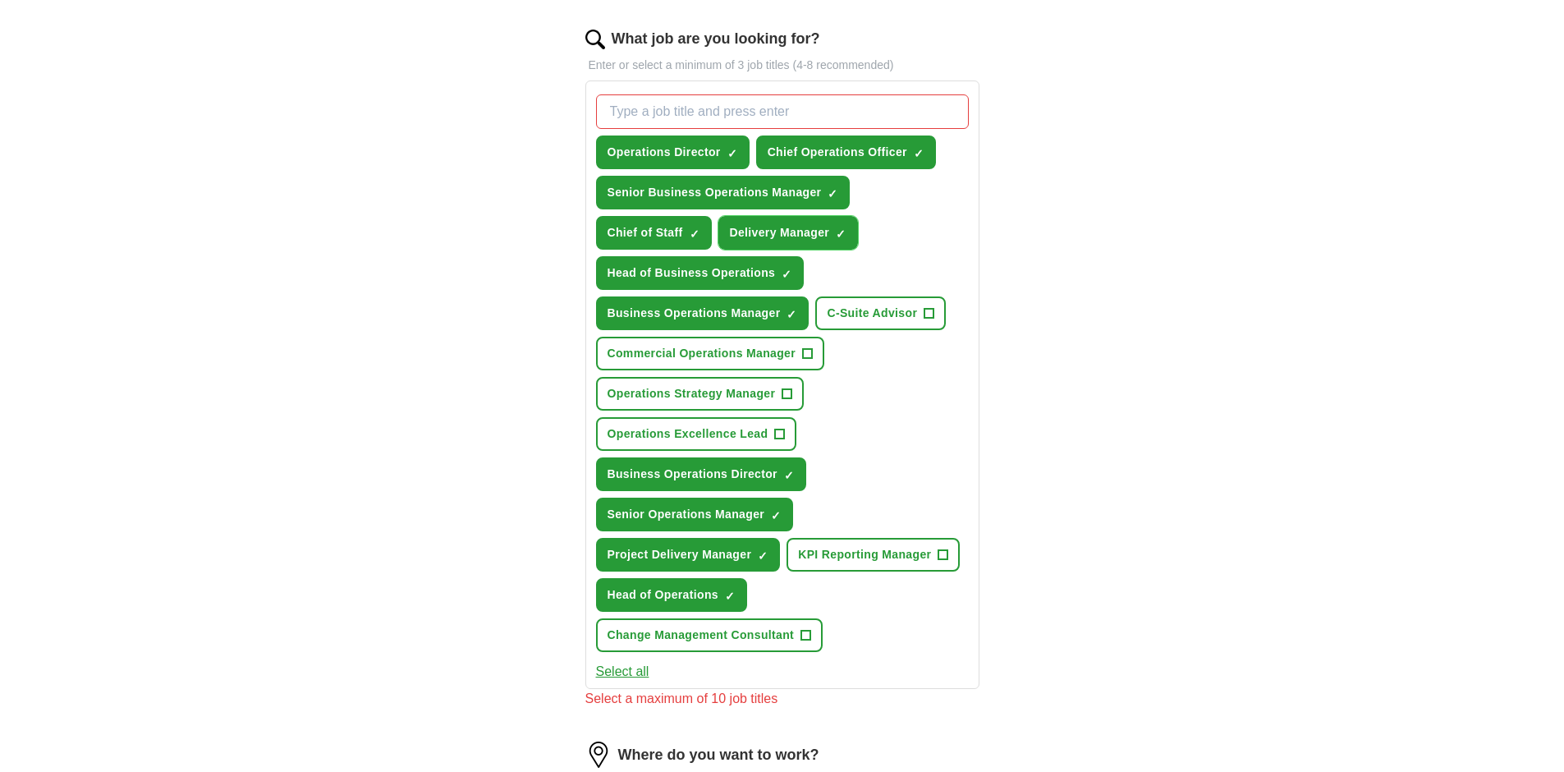
click at [0, 0] on span "×" at bounding box center [0, 0] width 0 height 0
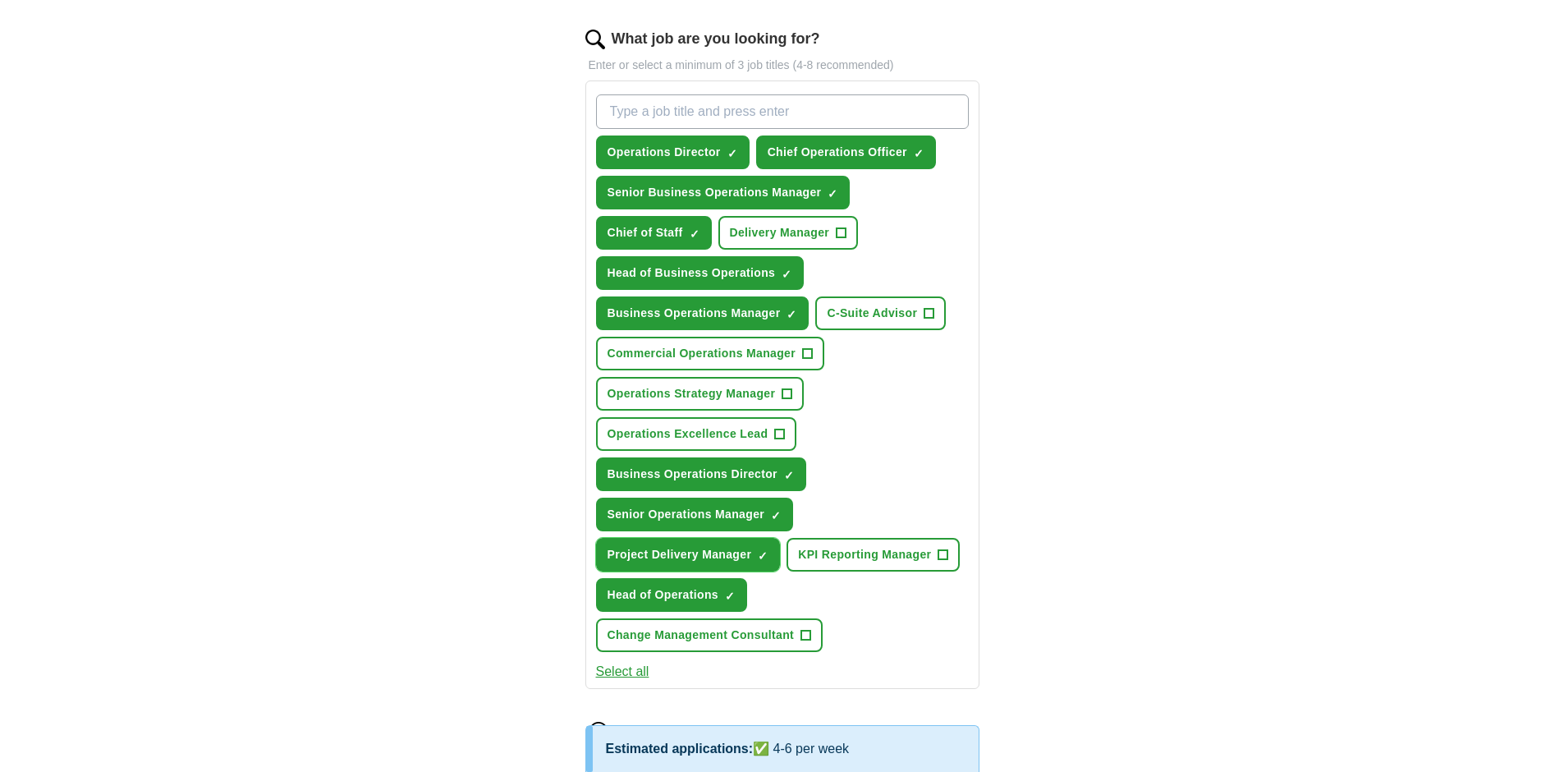
click at [0, 0] on span "×" at bounding box center [0, 0] width 0 height 0
click at [763, 556] on span "+" at bounding box center [764, 554] width 10 height 13
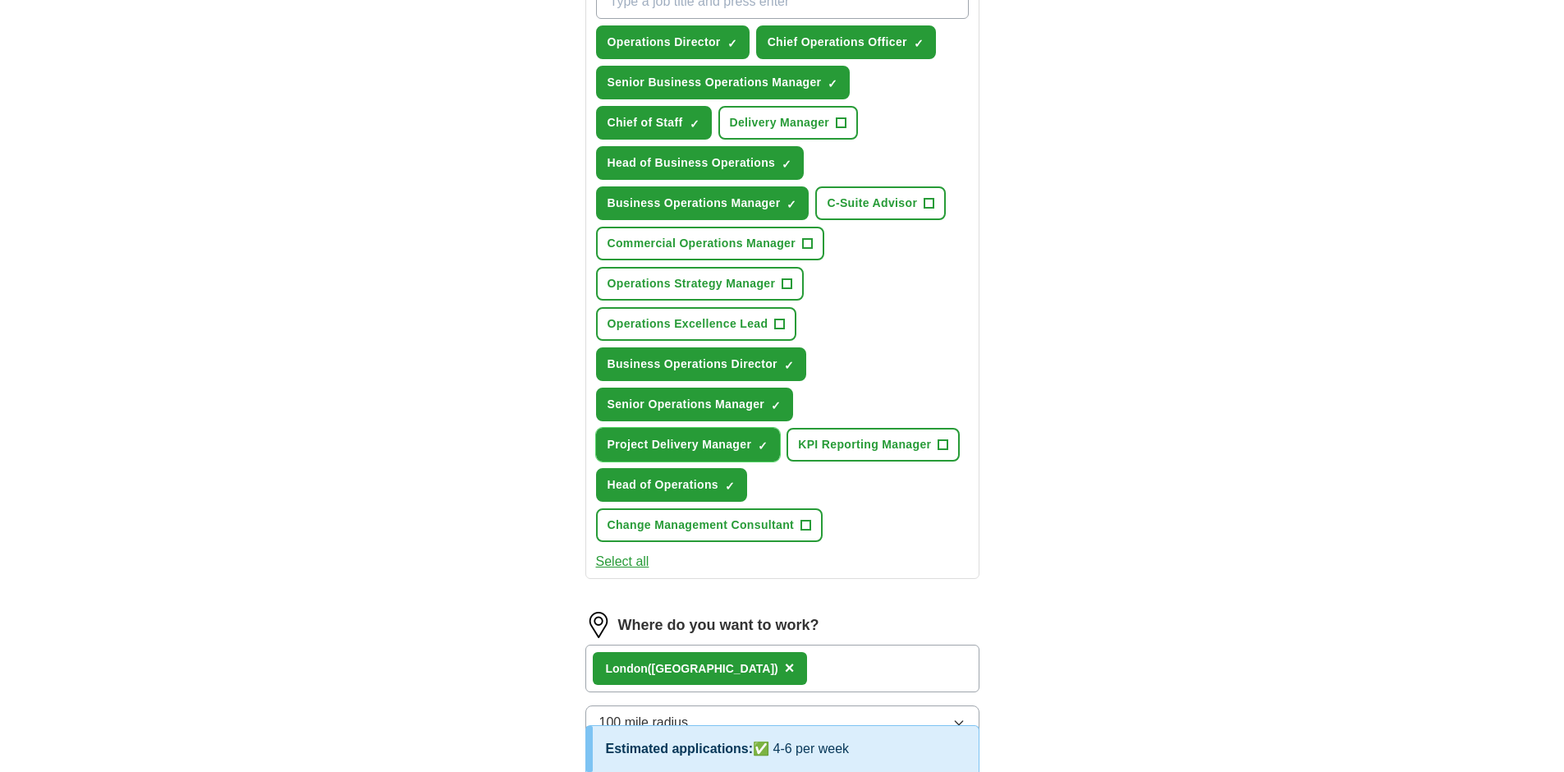
scroll to position [722, 0]
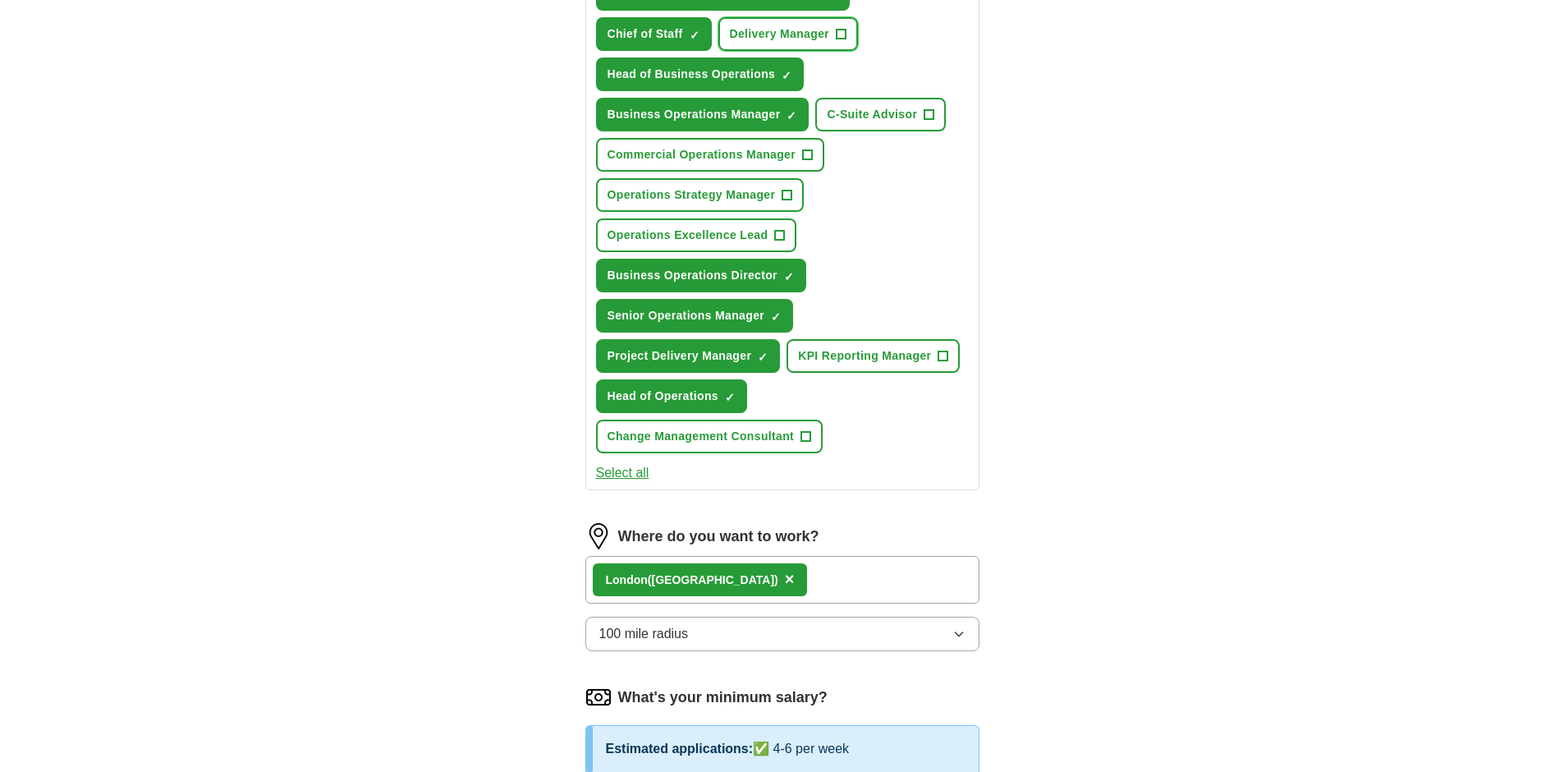
click at [841, 34] on span "+" at bounding box center [842, 34] width 10 height 13
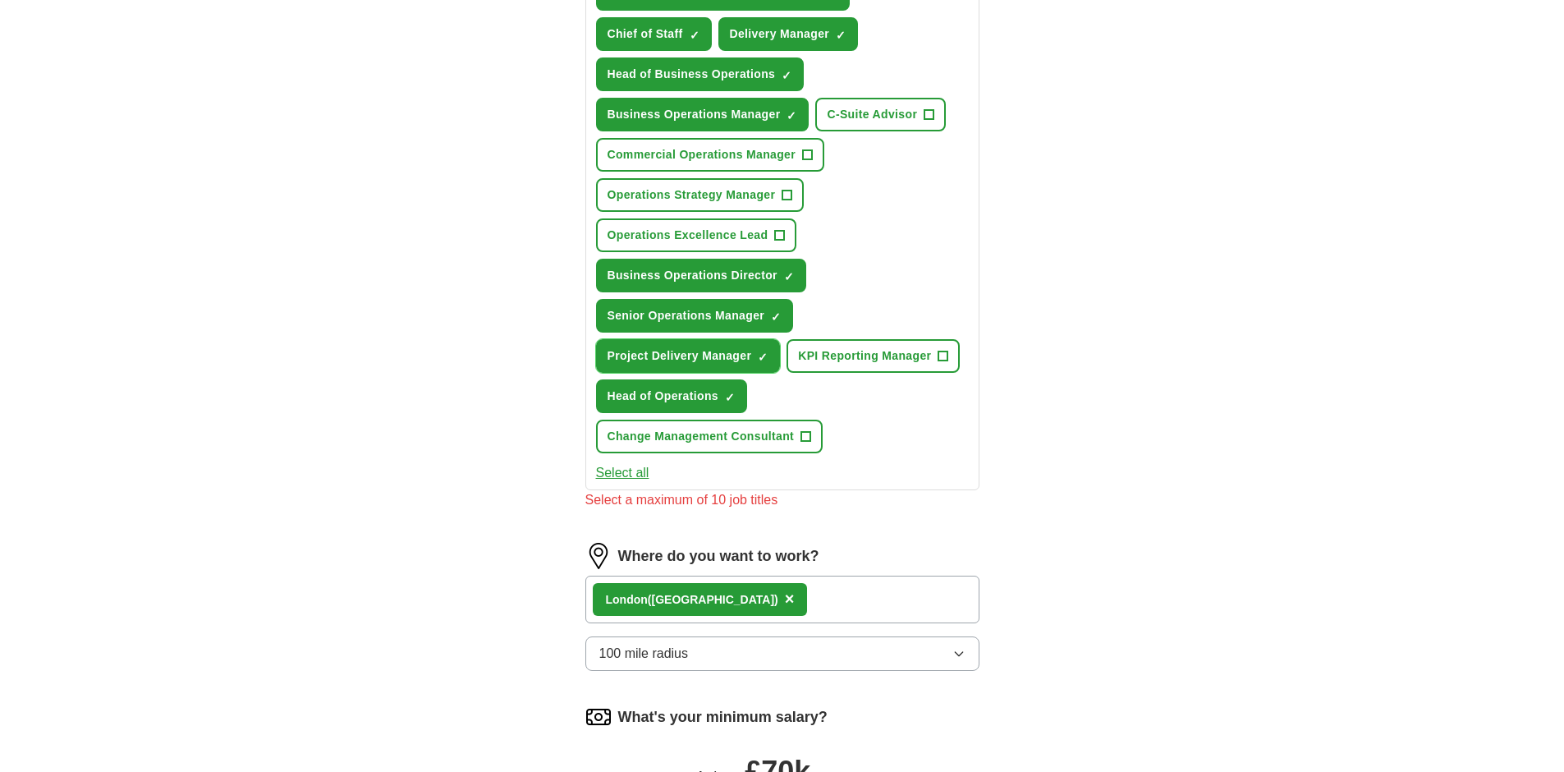
click at [0, 0] on span "×" at bounding box center [0, 0] width 0 height 0
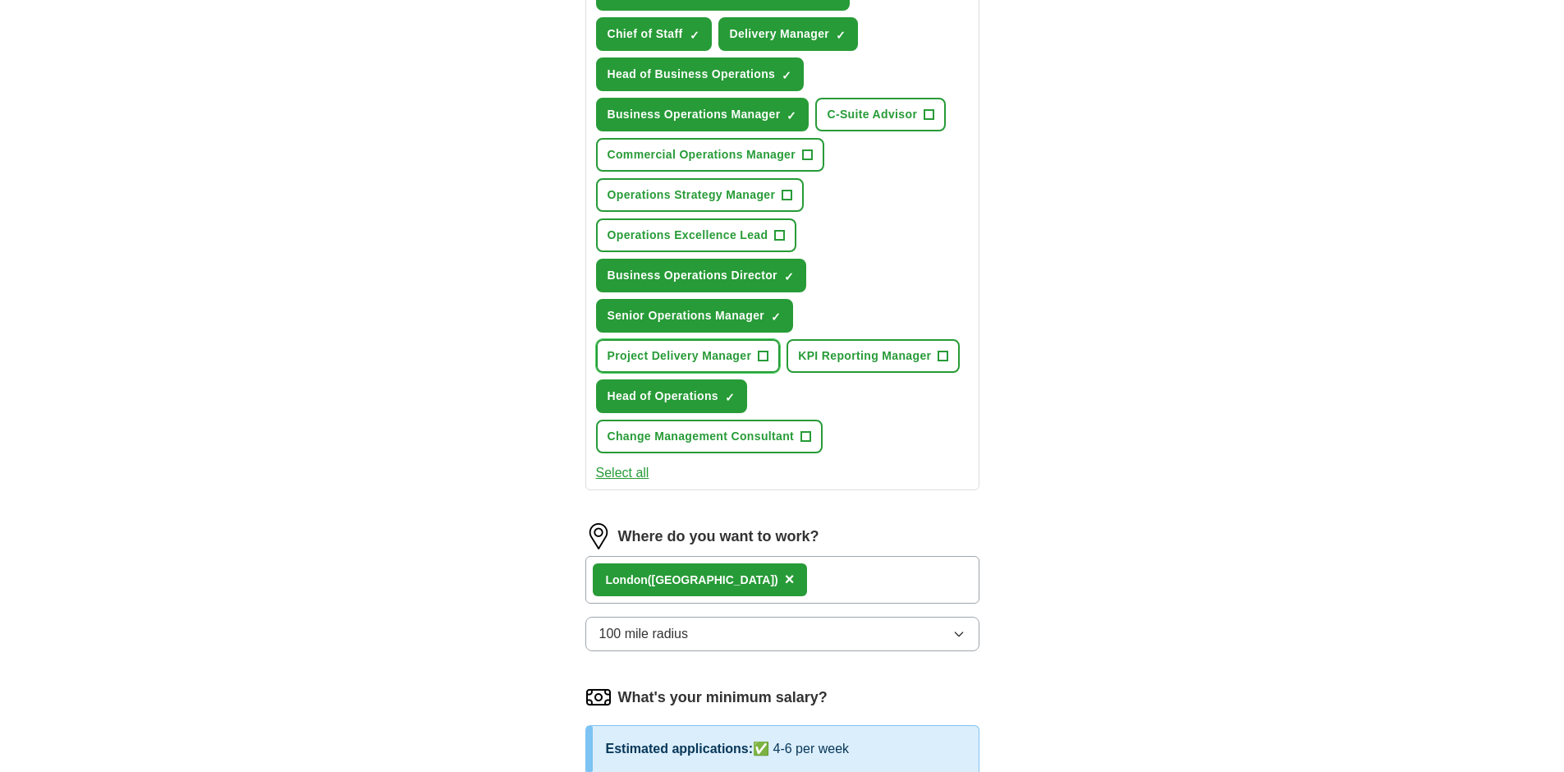
click at [765, 357] on span "+" at bounding box center [764, 356] width 10 height 13
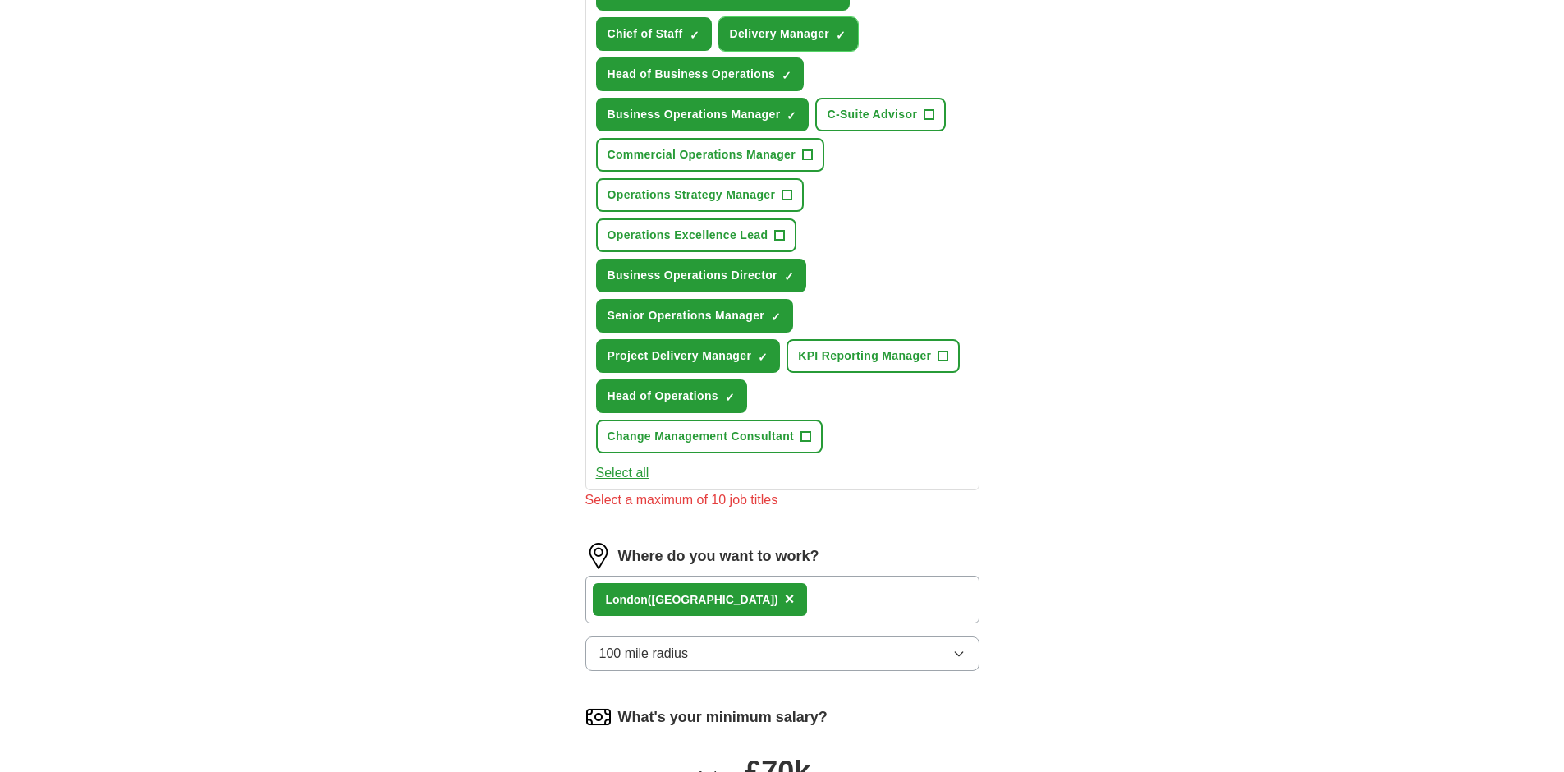
click at [0, 0] on span "×" at bounding box center [0, 0] width 0 height 0
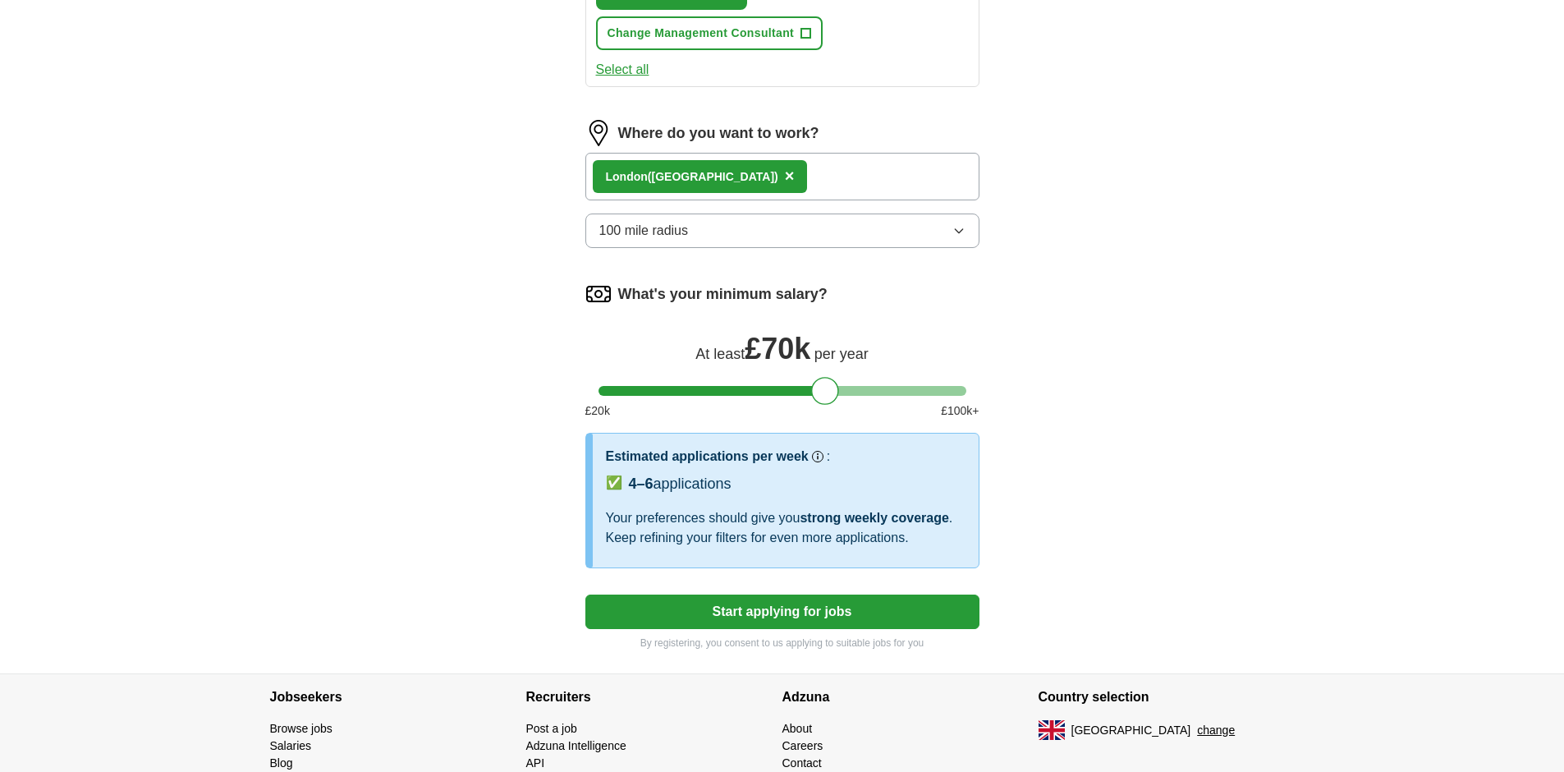
scroll to position [1211, 0]
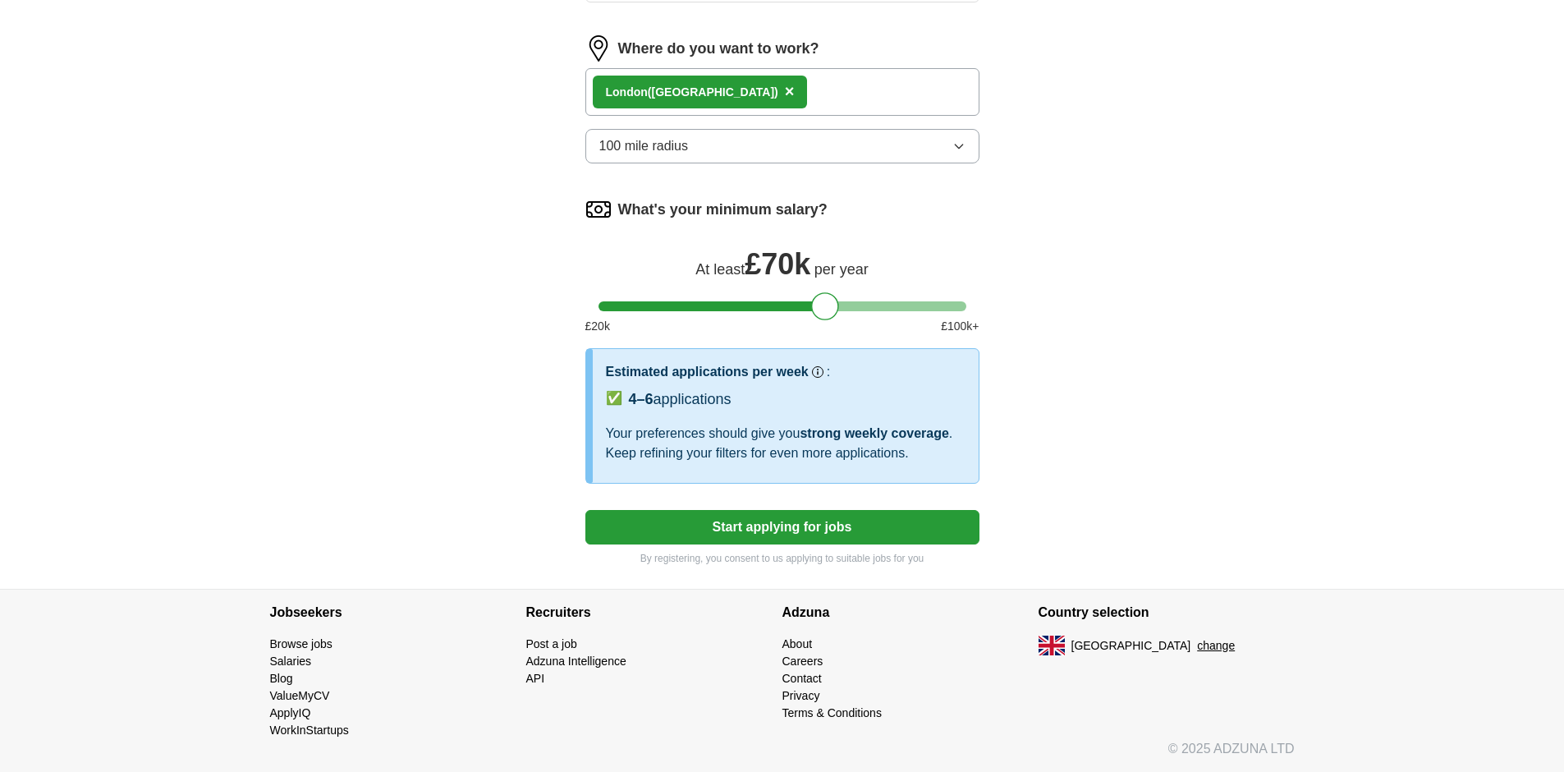
click at [793, 527] on button "Start applying for jobs" at bounding box center [782, 527] width 394 height 34
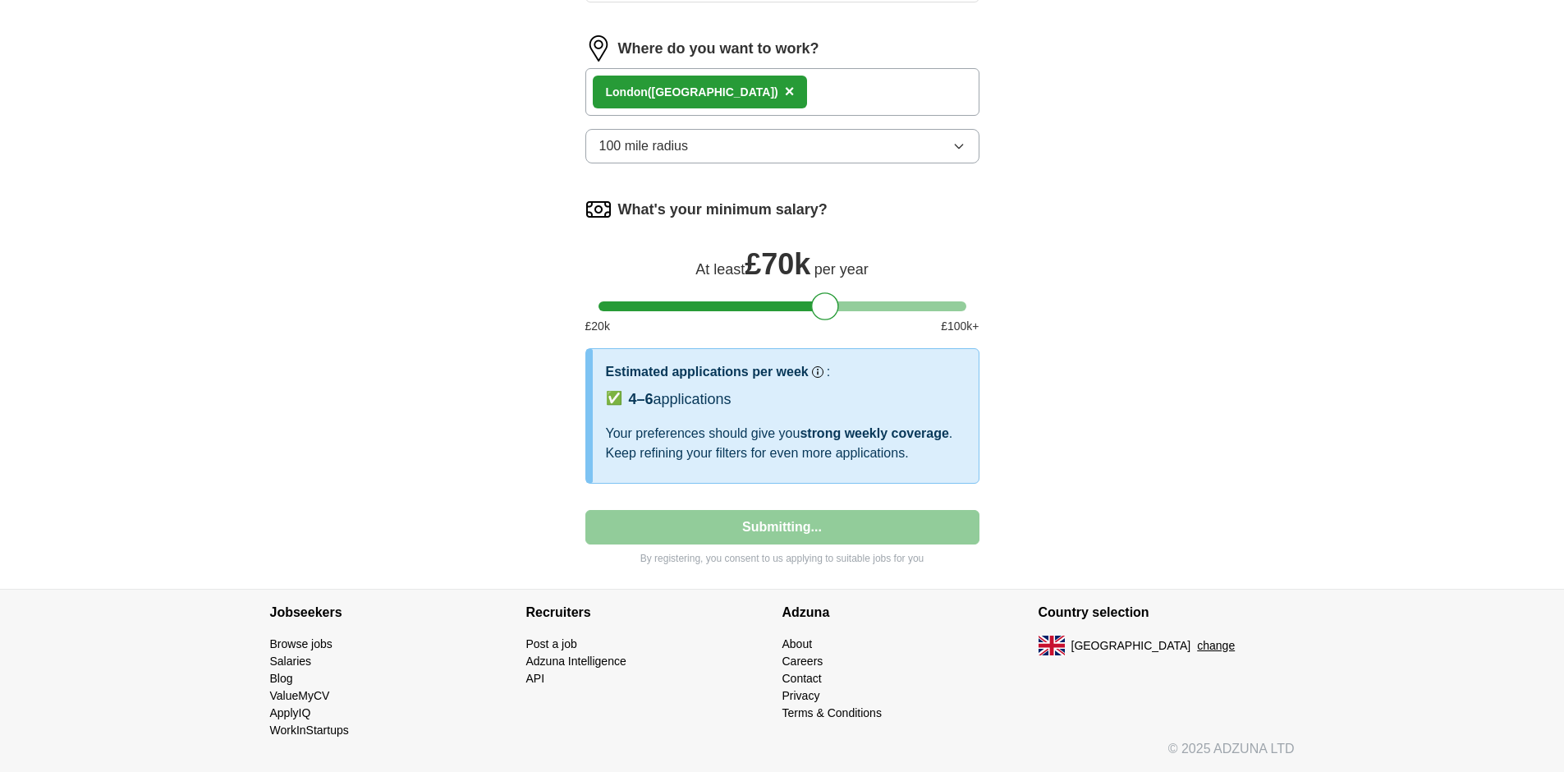
select select "**"
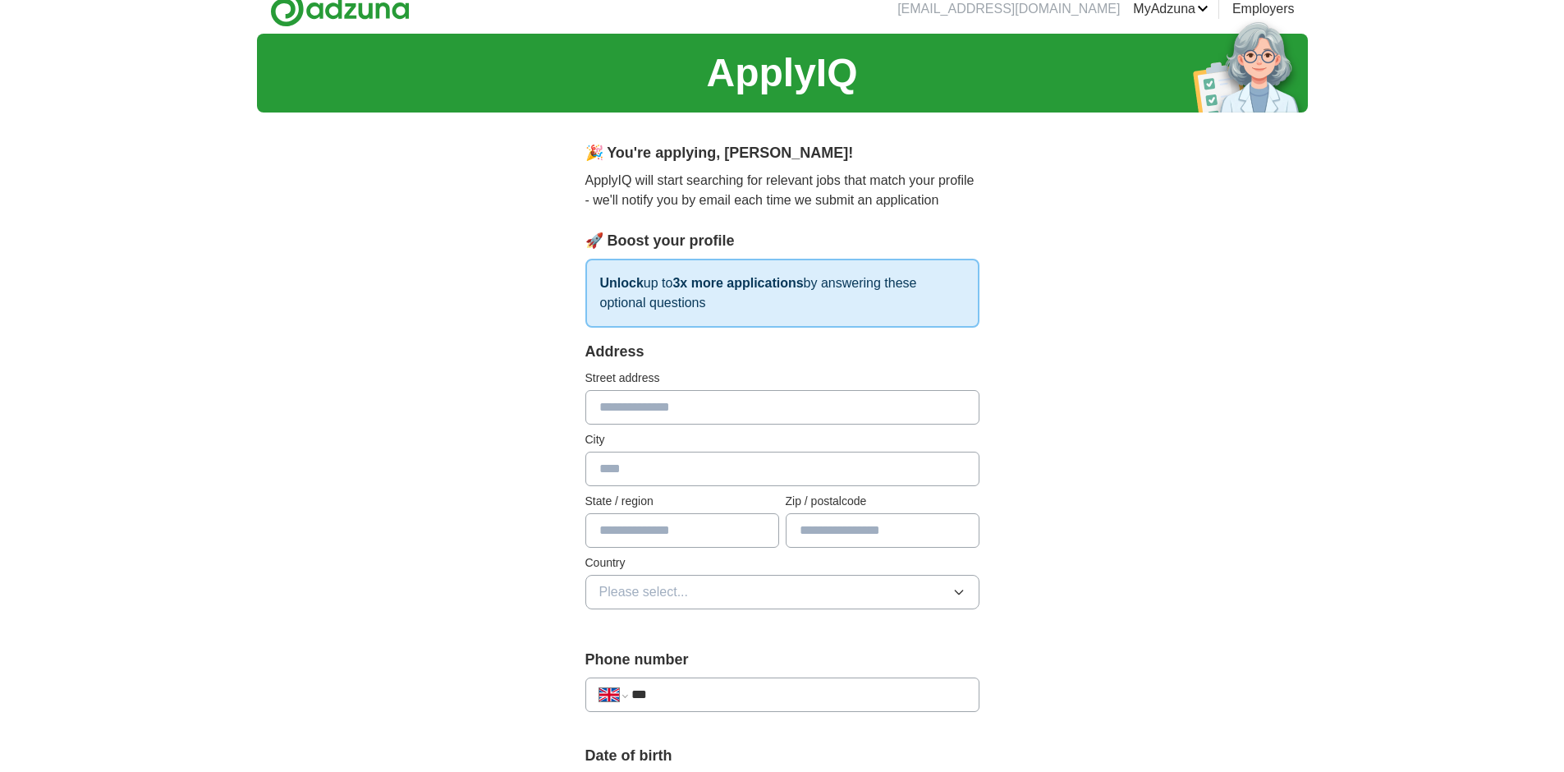
scroll to position [0, 0]
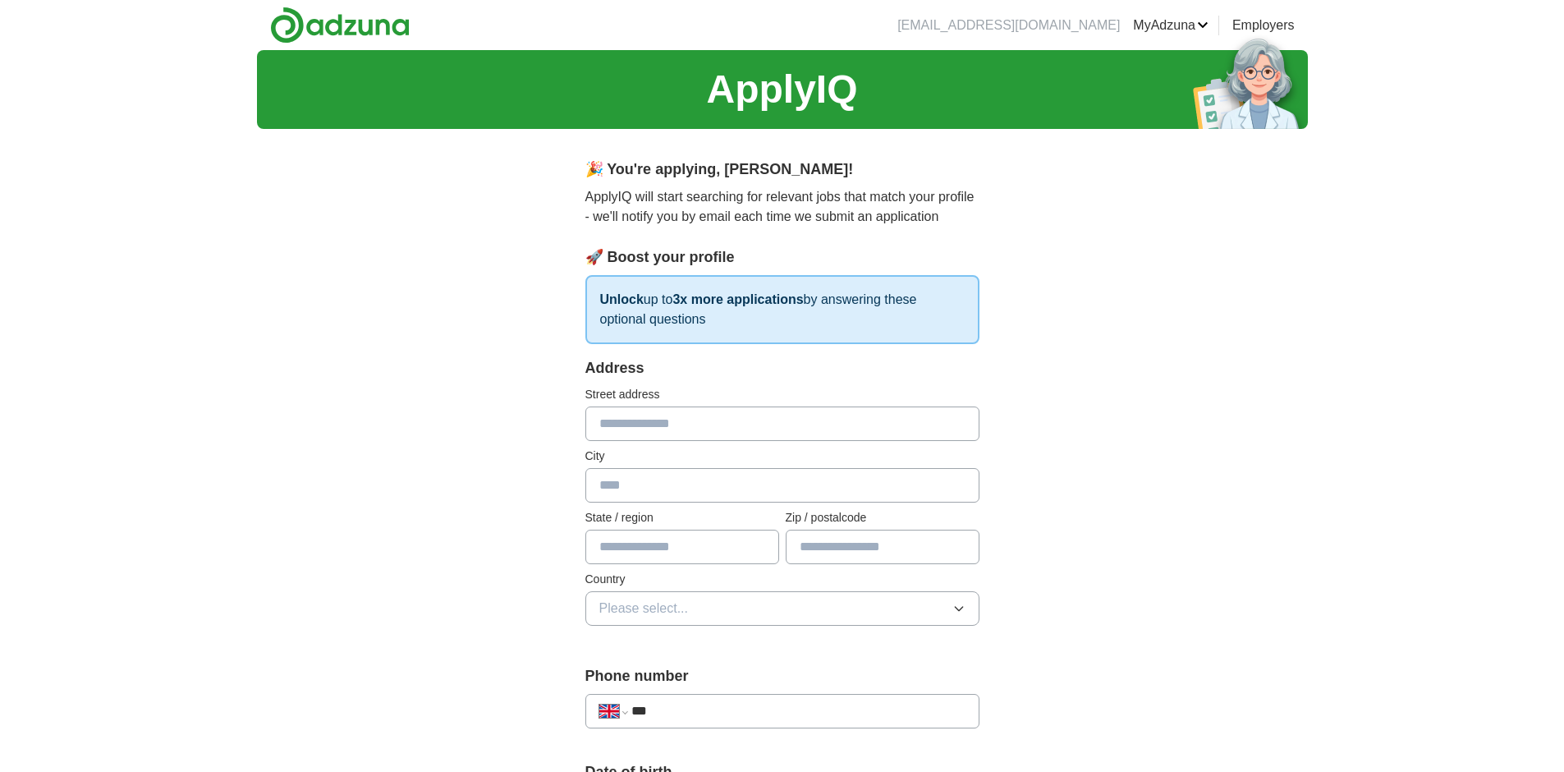
click at [642, 314] on p "Unlock up to 3x more applications by answering these optional questions" at bounding box center [782, 309] width 394 height 69
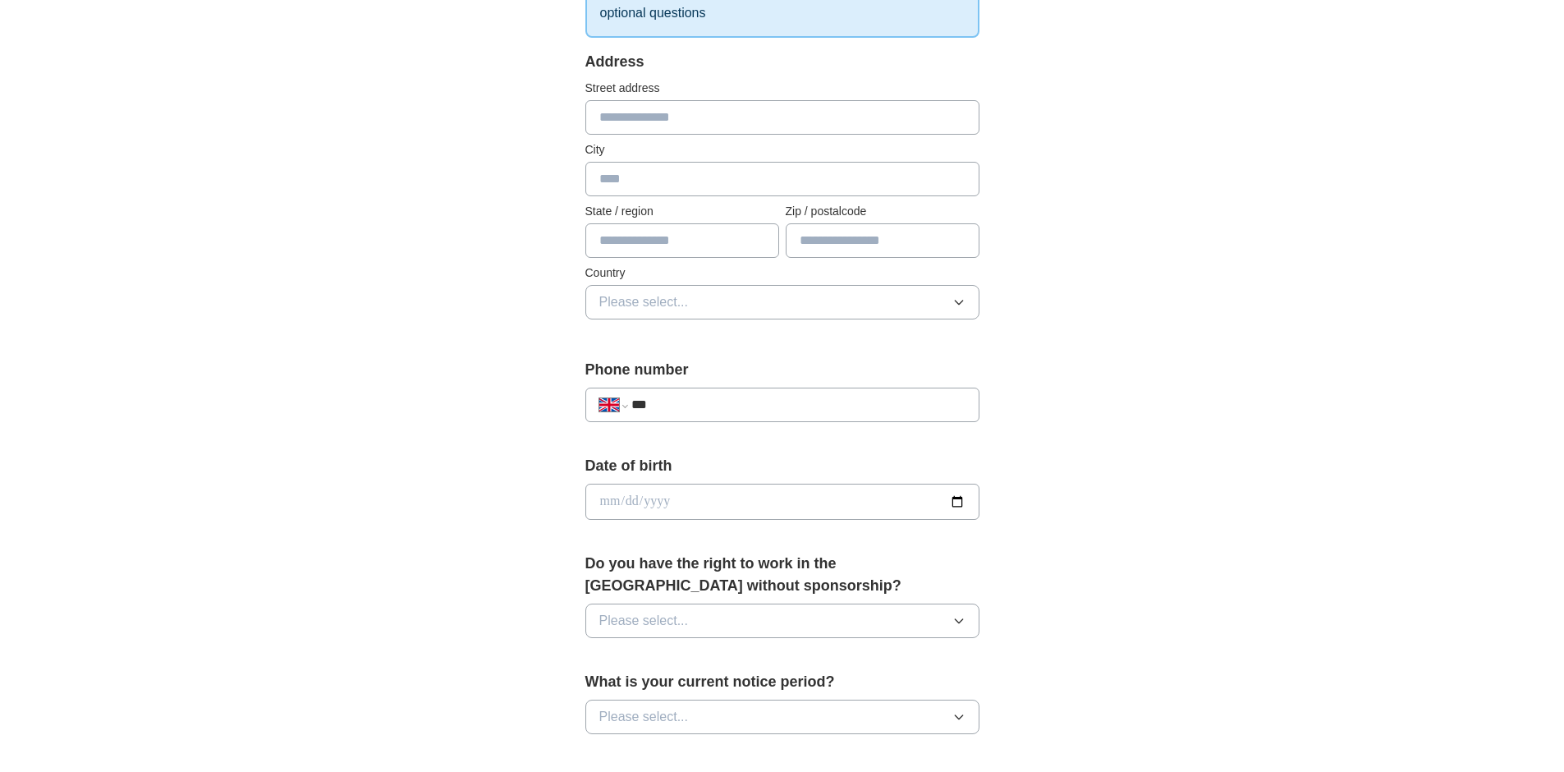
scroll to position [354, 0]
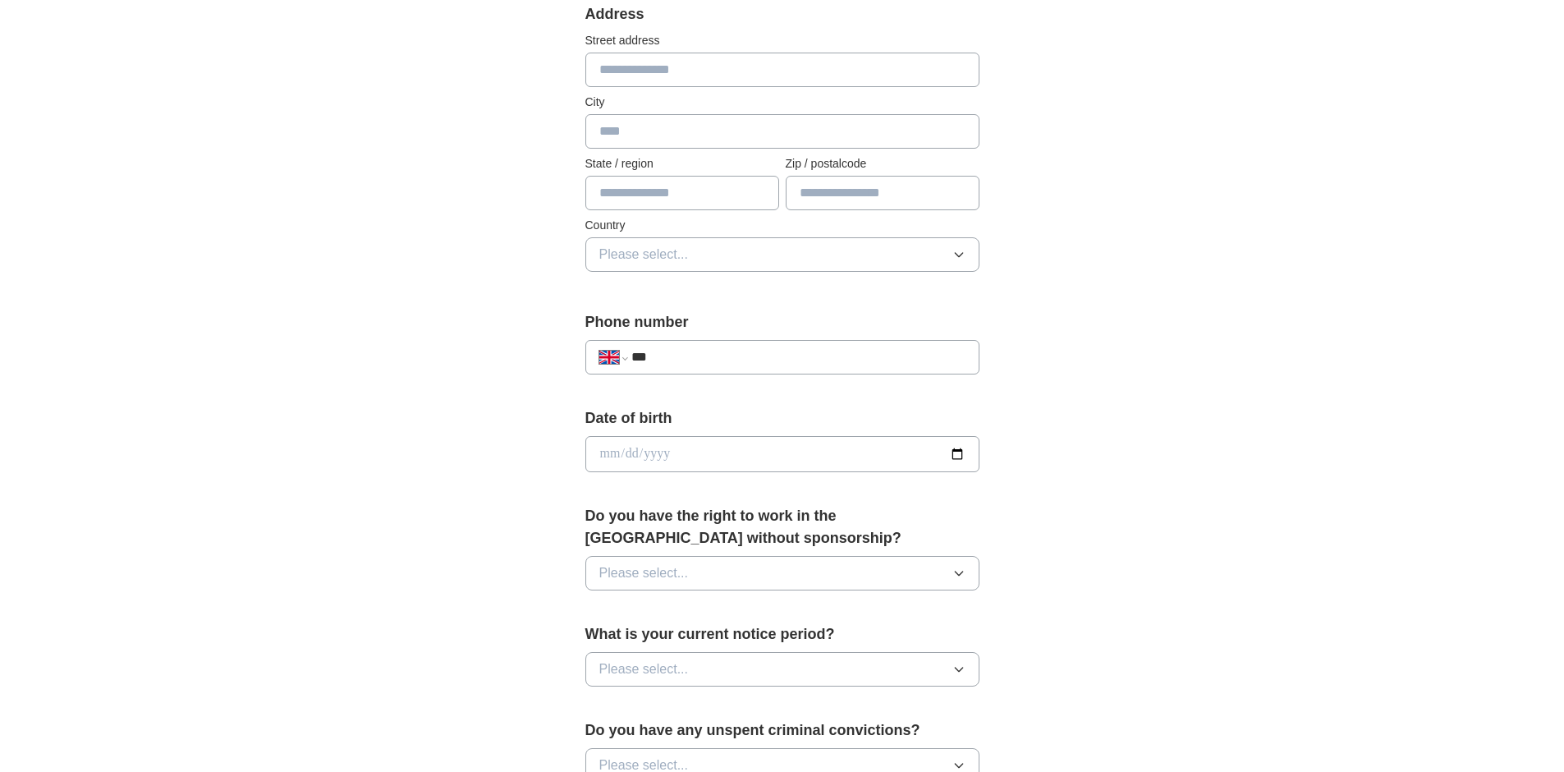
click at [681, 570] on span "Please select..." at bounding box center [643, 573] width 89 height 20
click at [658, 615] on div "Yes" at bounding box center [782, 611] width 366 height 20
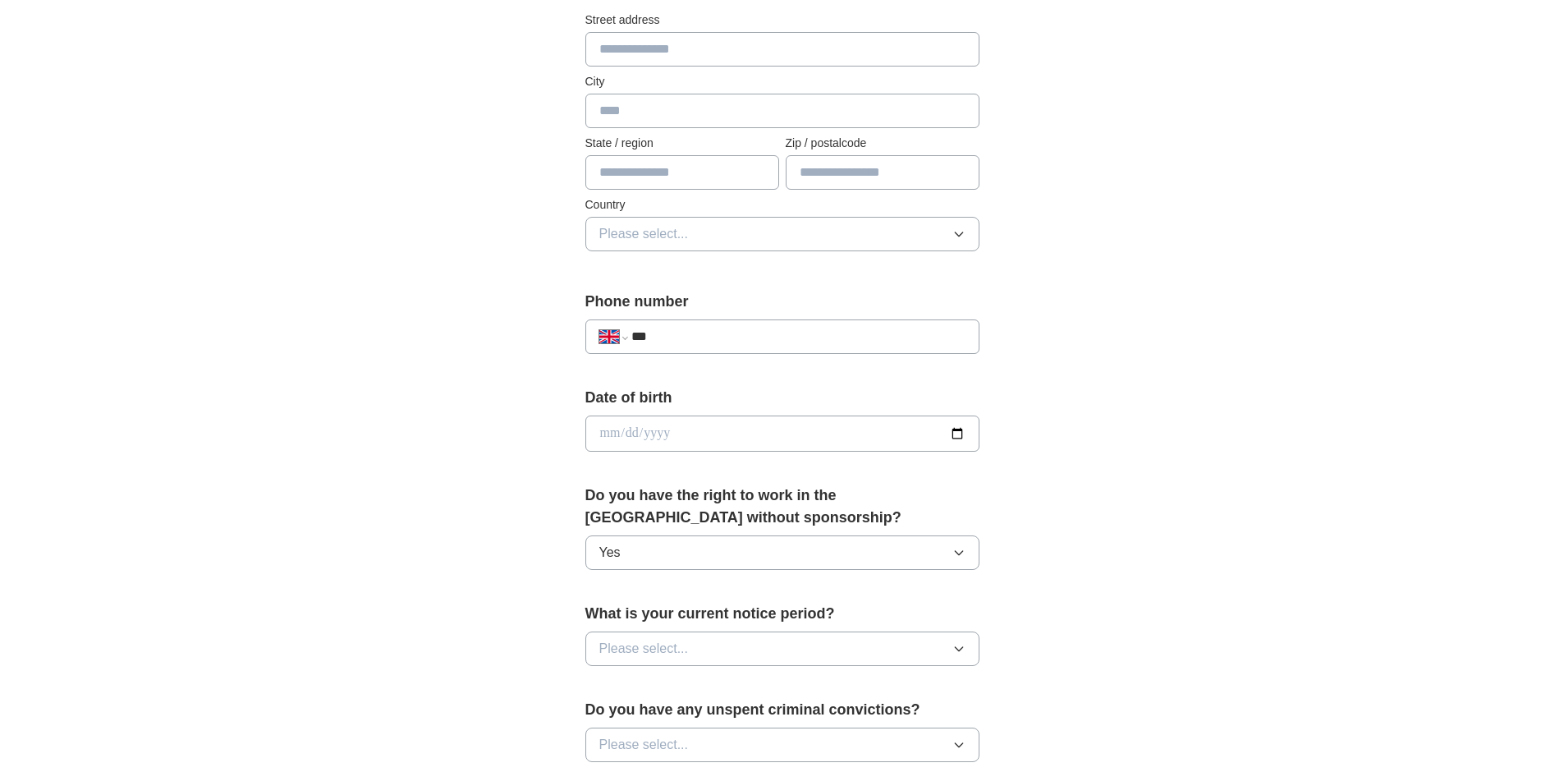
scroll to position [397, 0]
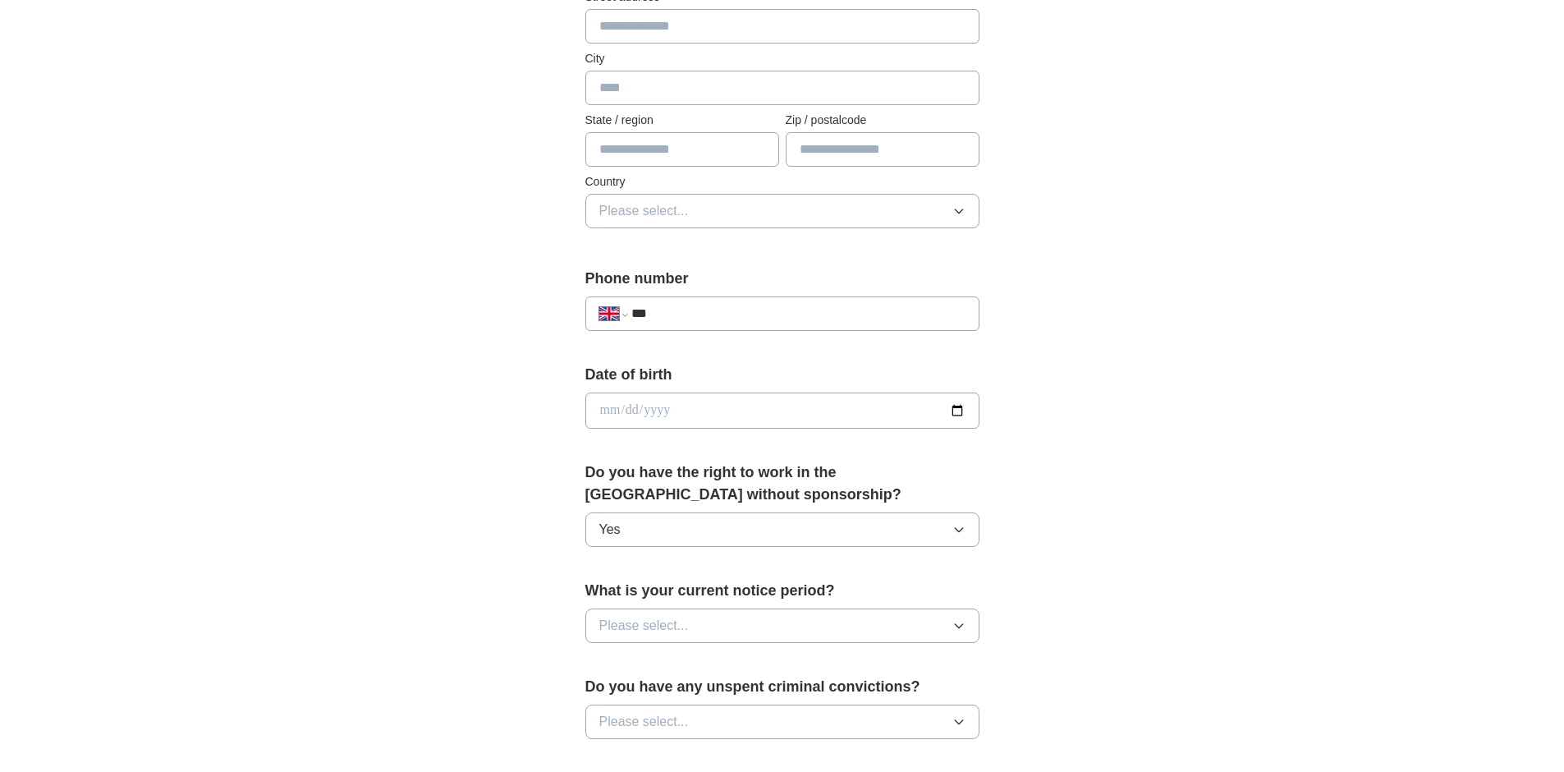
click at [633, 629] on span "Please select..." at bounding box center [643, 626] width 89 height 20
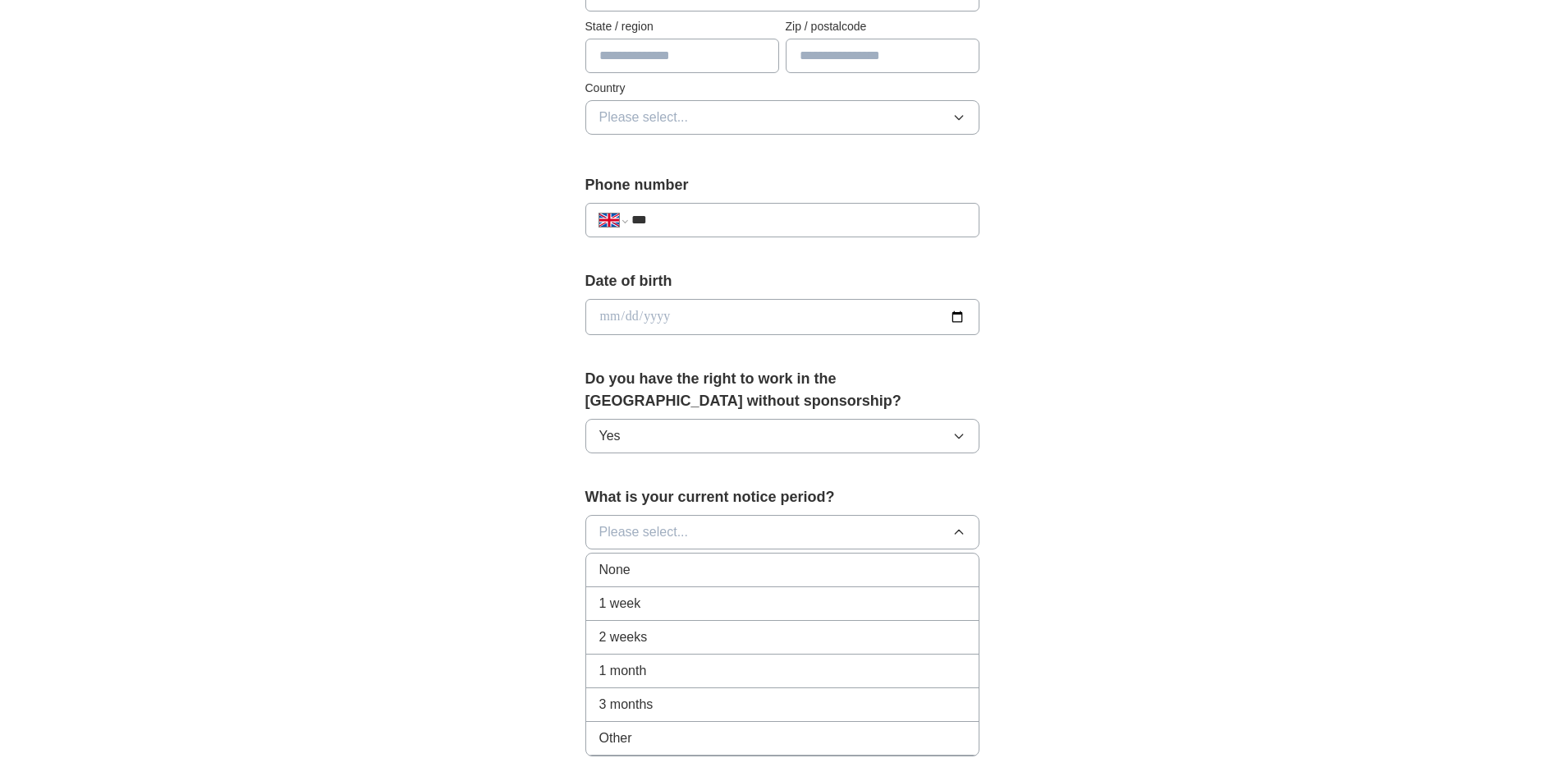
scroll to position [565, 0]
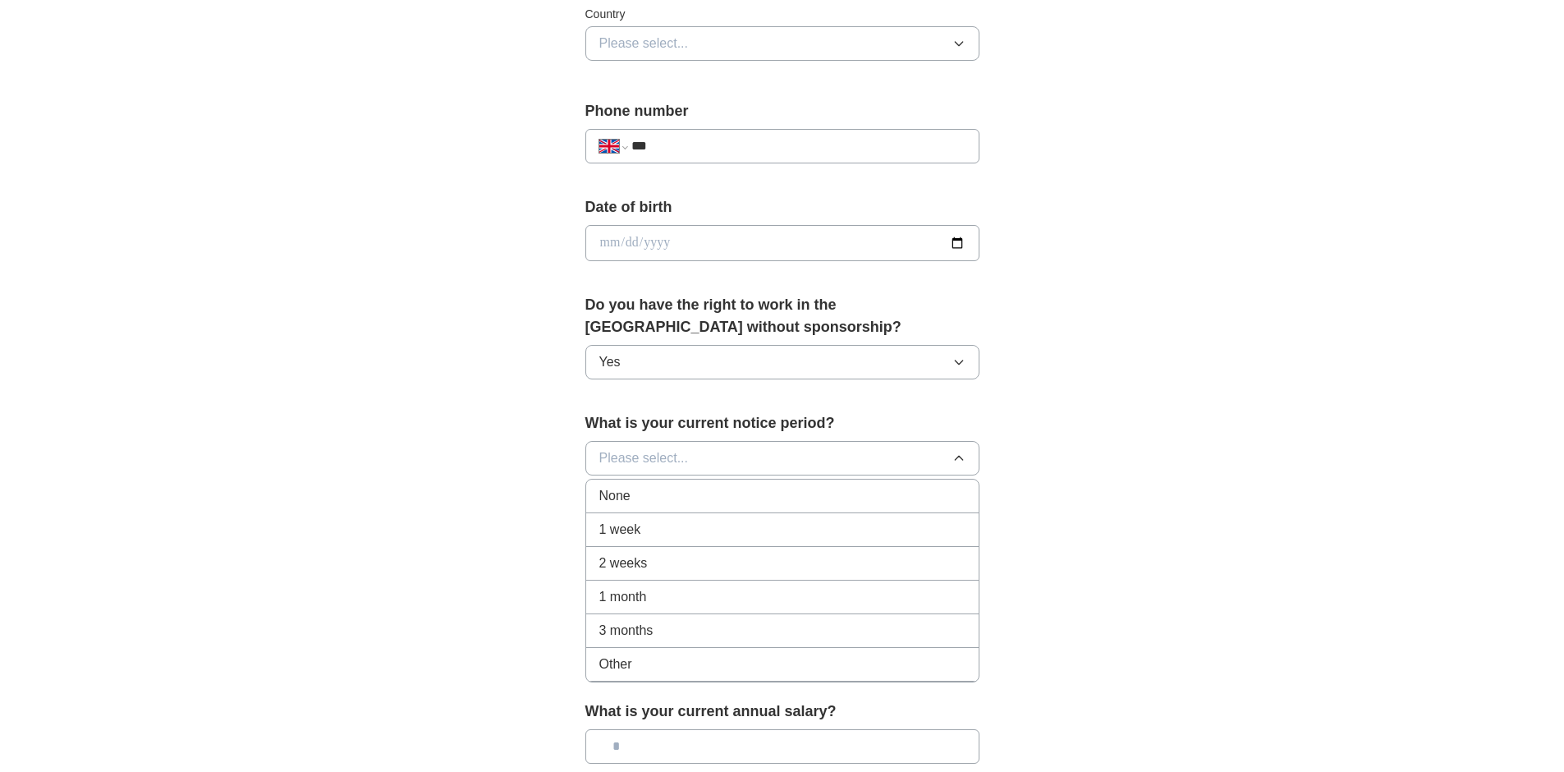
click at [699, 493] on div "None" at bounding box center [782, 496] width 366 height 20
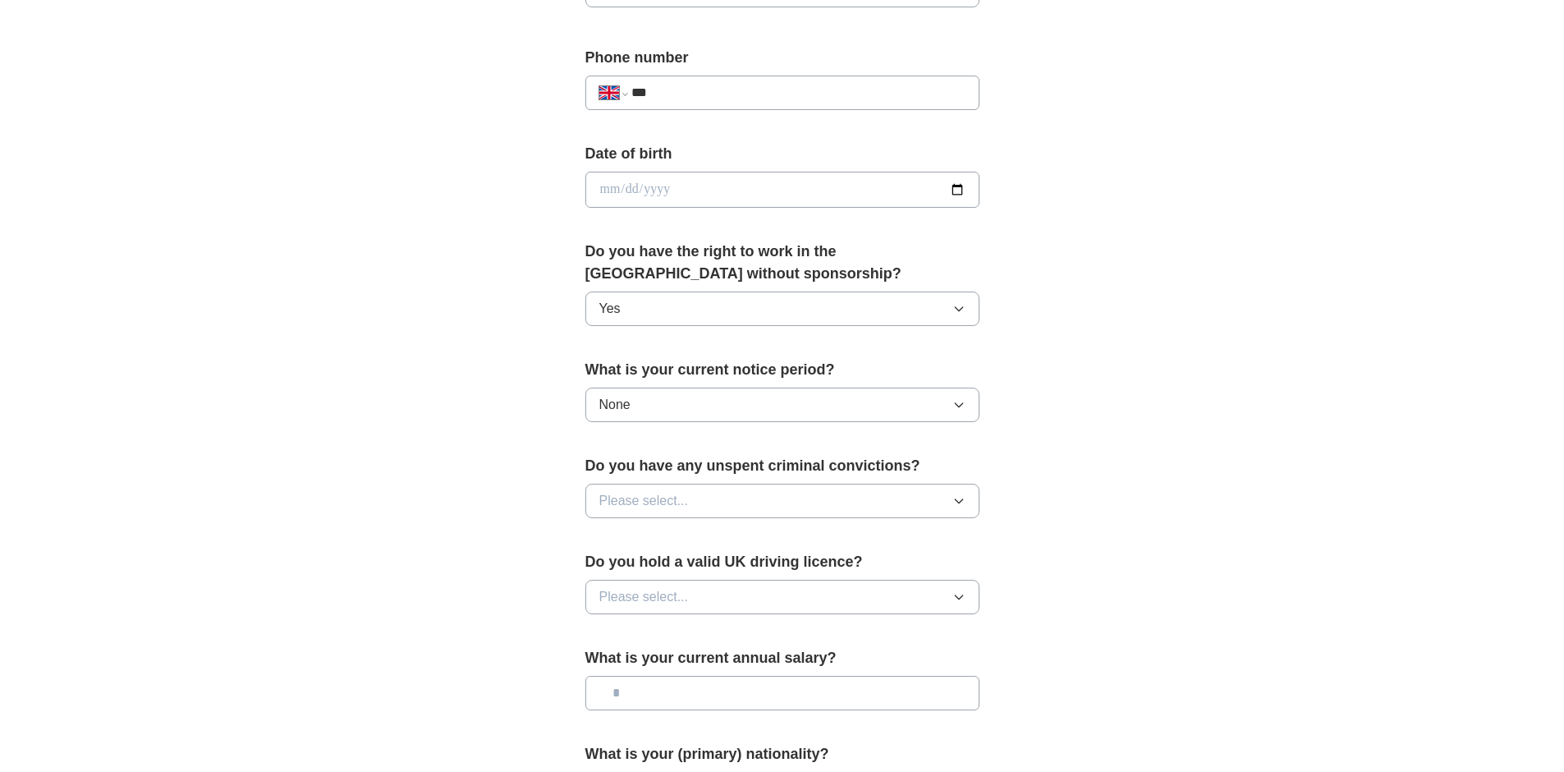
scroll to position [734, 0]
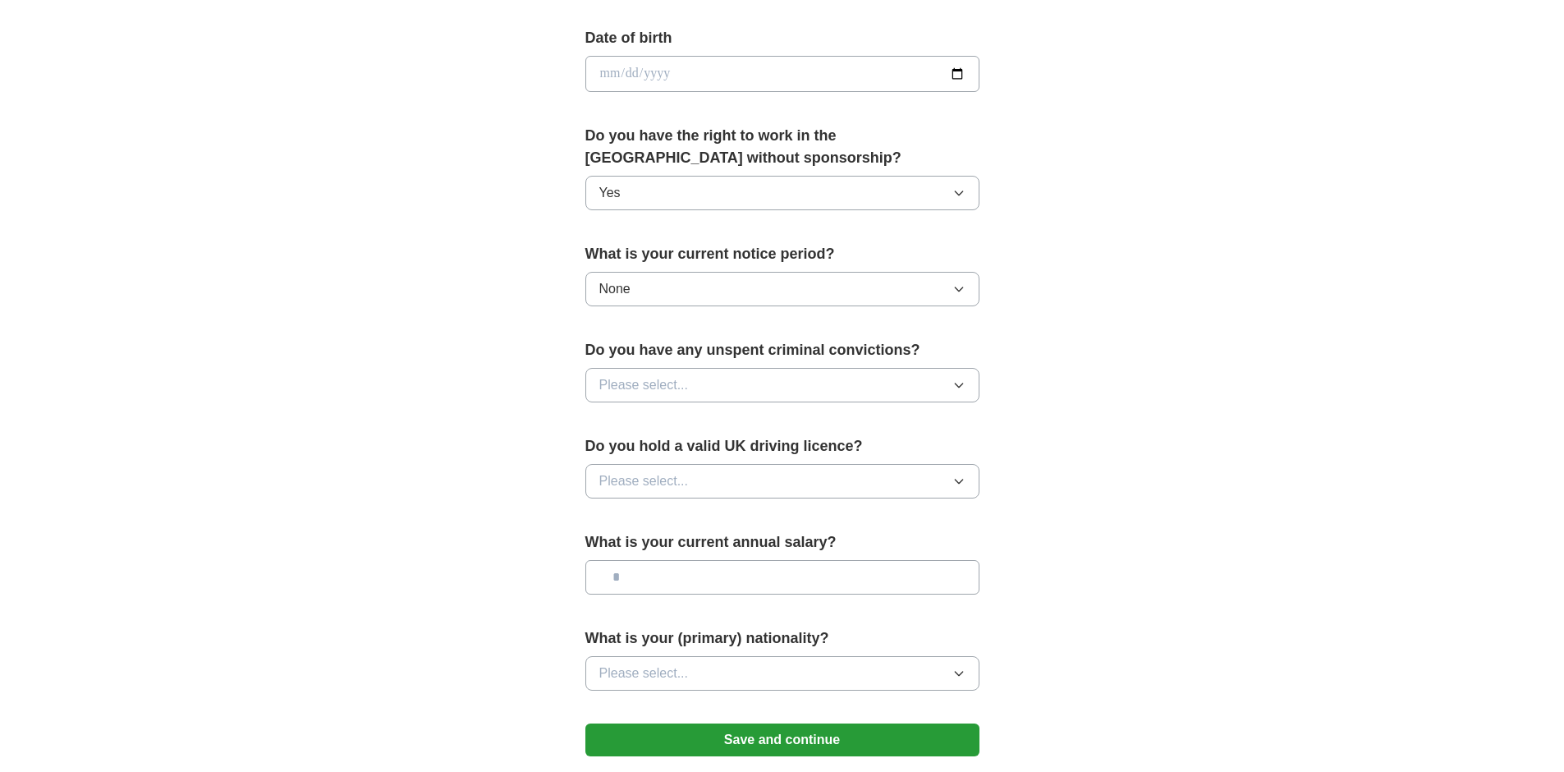
click at [801, 390] on button "Please select..." at bounding box center [782, 385] width 394 height 34
click at [709, 452] on div "No" at bounding box center [782, 457] width 366 height 20
click at [714, 478] on button "Please select..." at bounding box center [782, 481] width 394 height 34
click at [704, 511] on div "Yes" at bounding box center [782, 519] width 366 height 20
click at [713, 580] on input "text" at bounding box center [782, 577] width 394 height 34
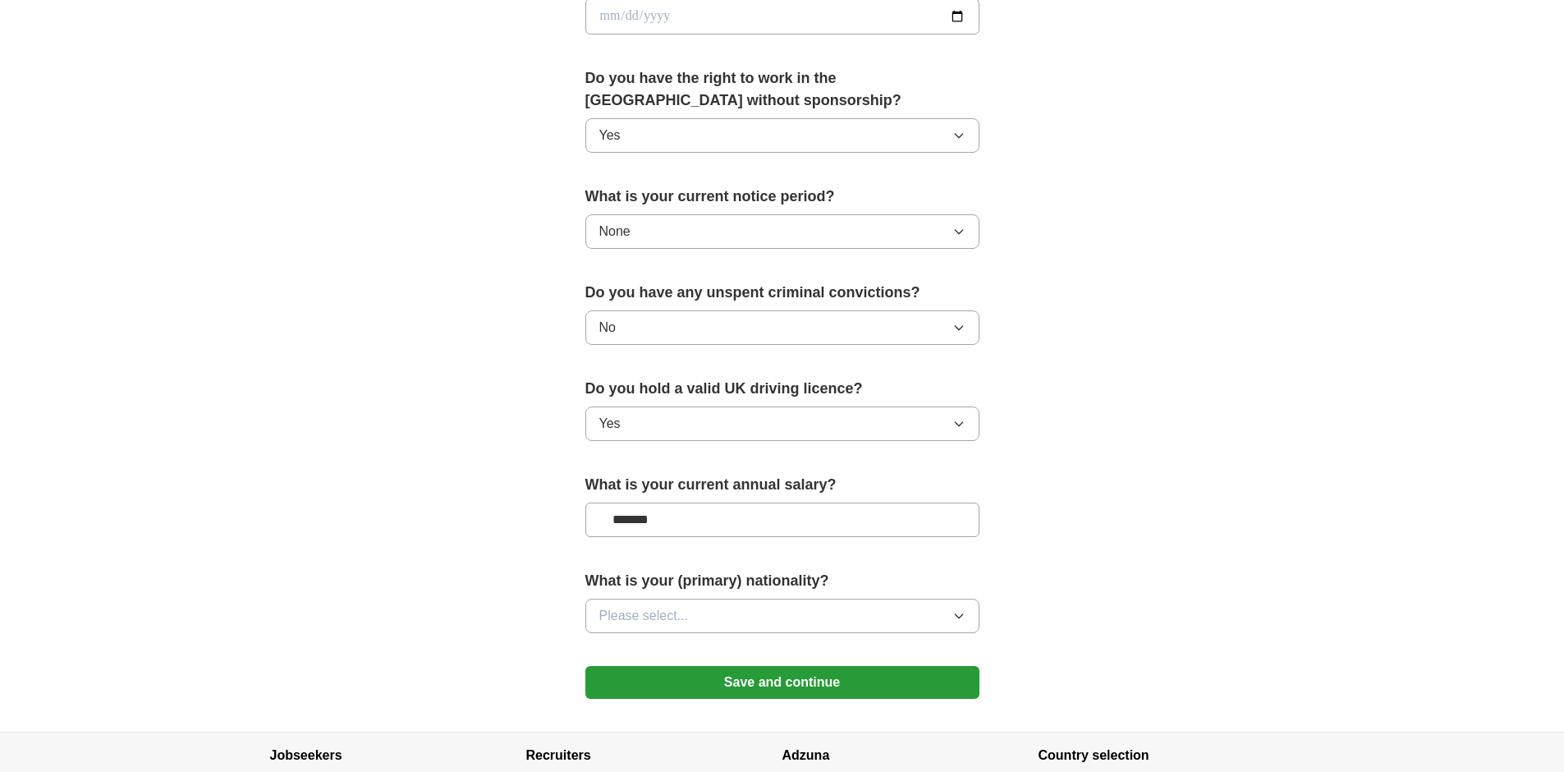
scroll to position [793, 0]
type input "*******"
click at [706, 621] on button "Please select..." at bounding box center [782, 614] width 394 height 34
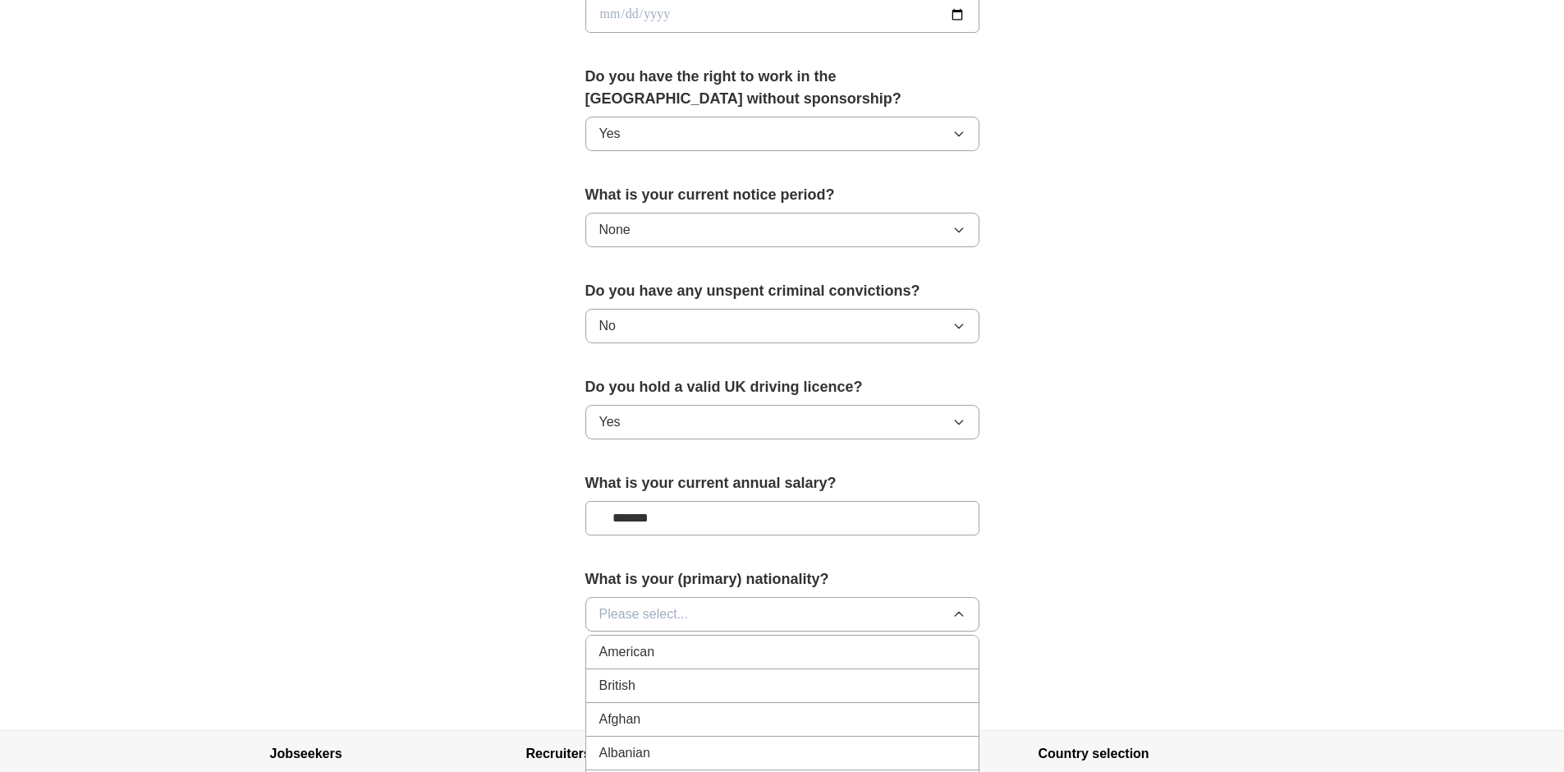
click at [699, 682] on div "British" at bounding box center [782, 686] width 366 height 20
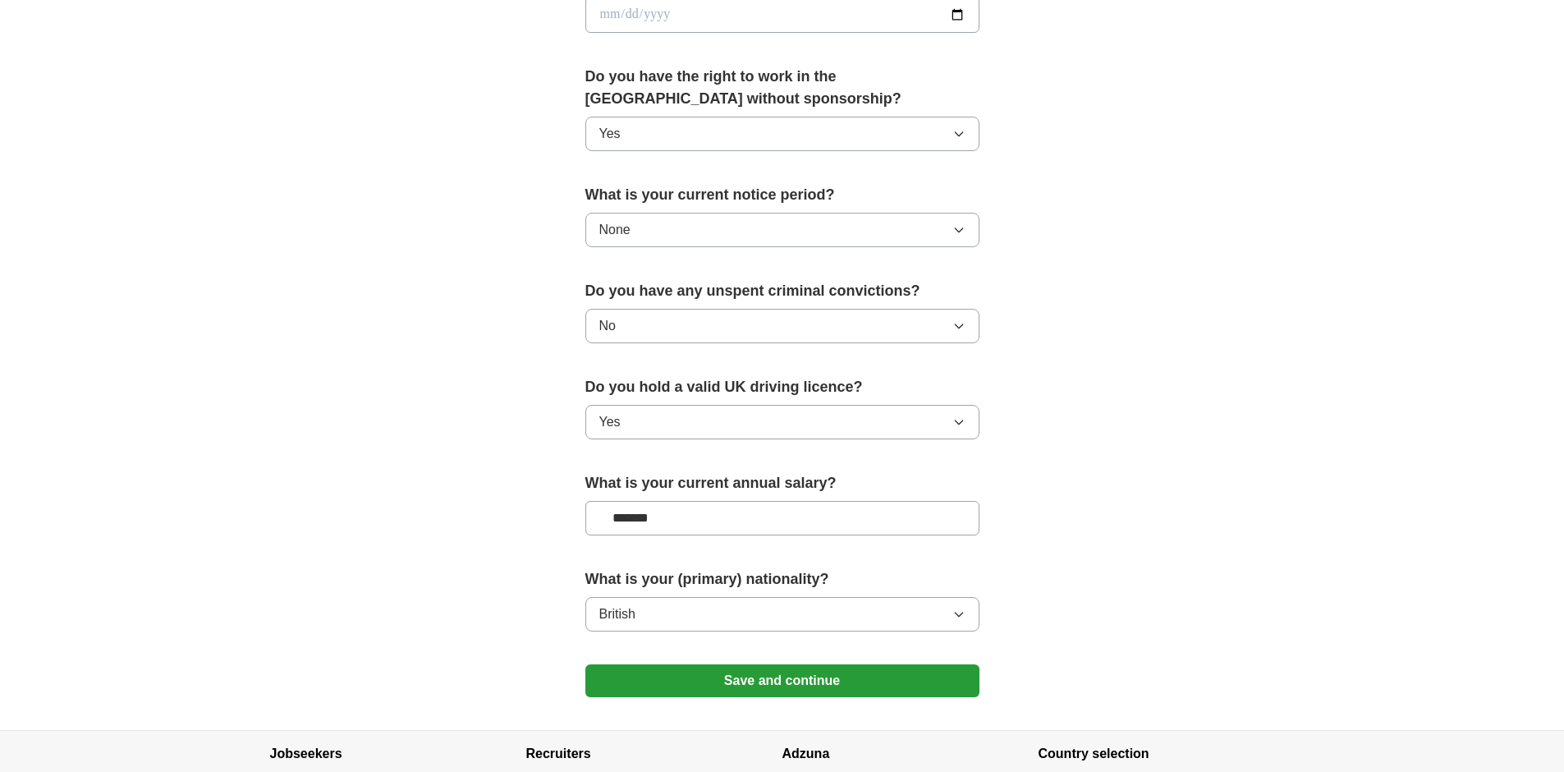
click at [716, 680] on button "Save and continue" at bounding box center [782, 680] width 394 height 33
